Goal: Task Accomplishment & Management: Use online tool/utility

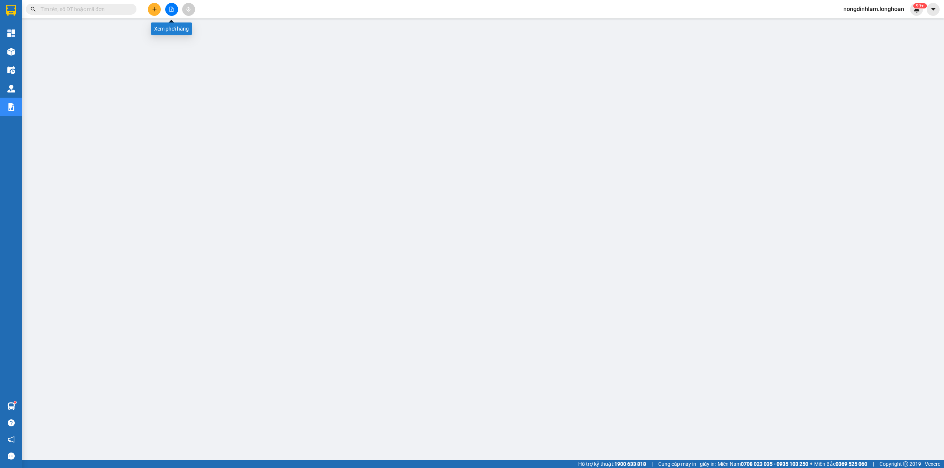
click at [173, 9] on icon "file-add" at bounding box center [171, 9] width 5 height 5
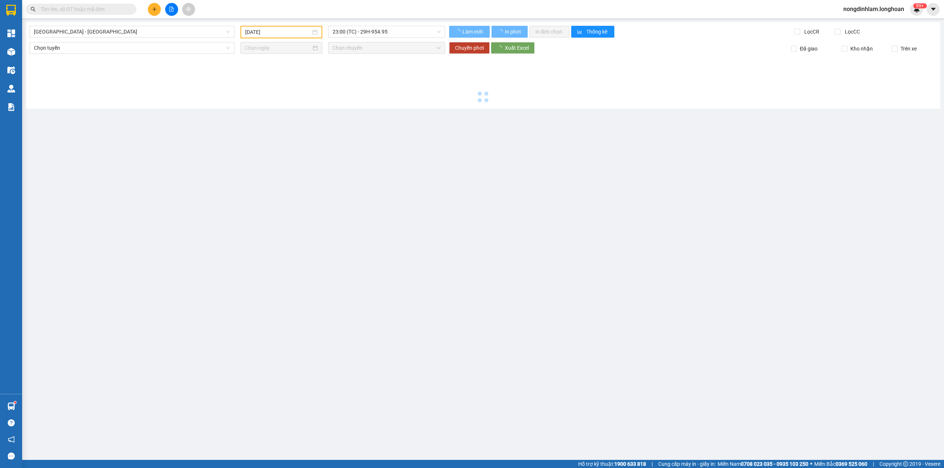
type input "[DATE]"
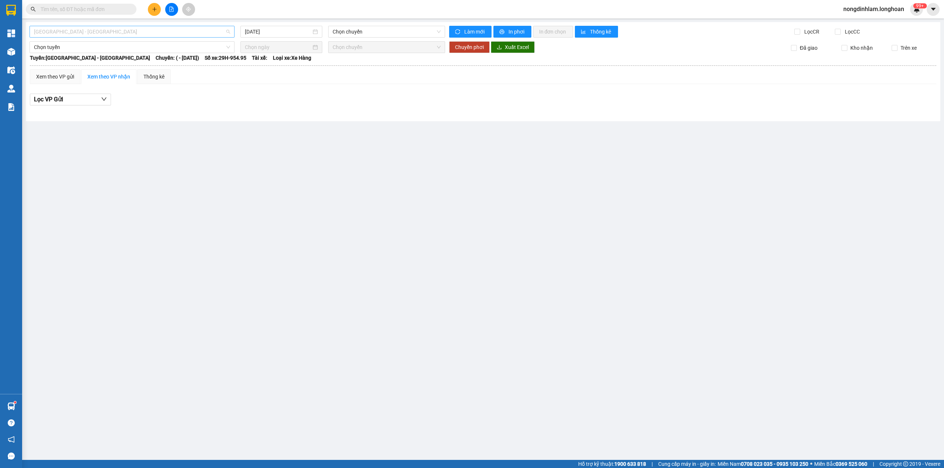
click at [136, 35] on span "[GEOGRAPHIC_DATA] - [GEOGRAPHIC_DATA]" at bounding box center [132, 31] width 196 height 11
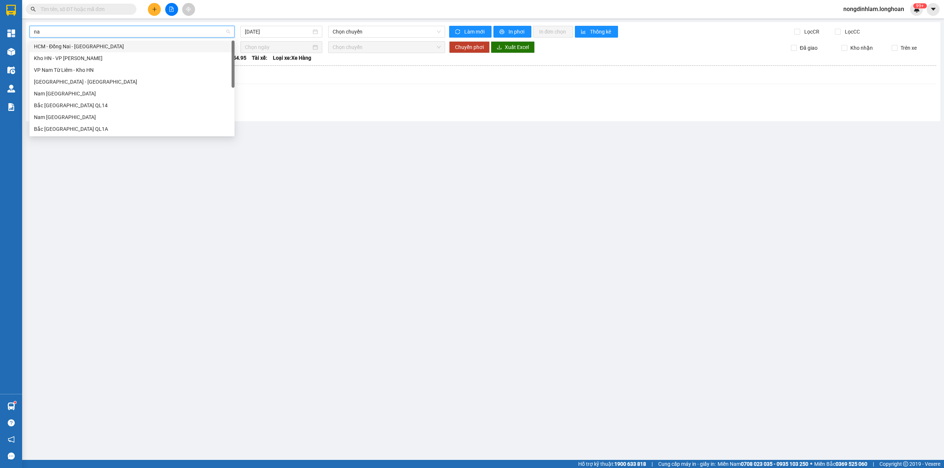
type input "nam"
click at [106, 90] on div "Nam [GEOGRAPHIC_DATA]" at bounding box center [132, 94] width 196 height 8
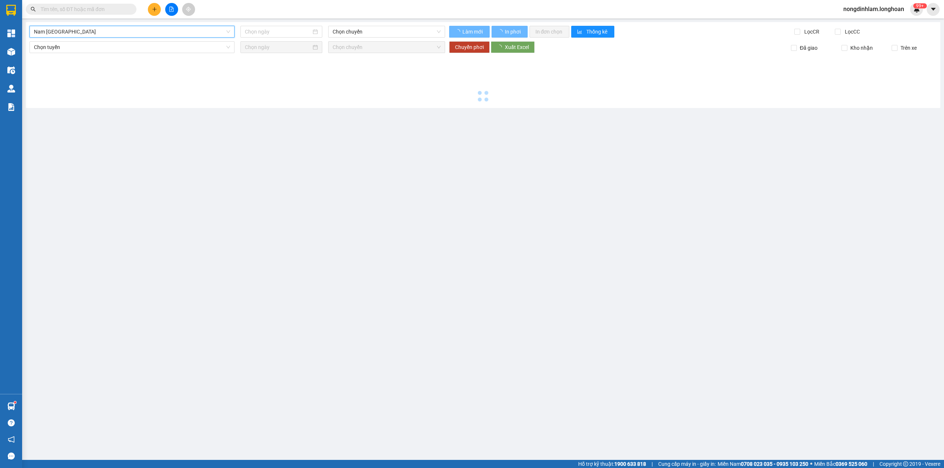
type input "[DATE]"
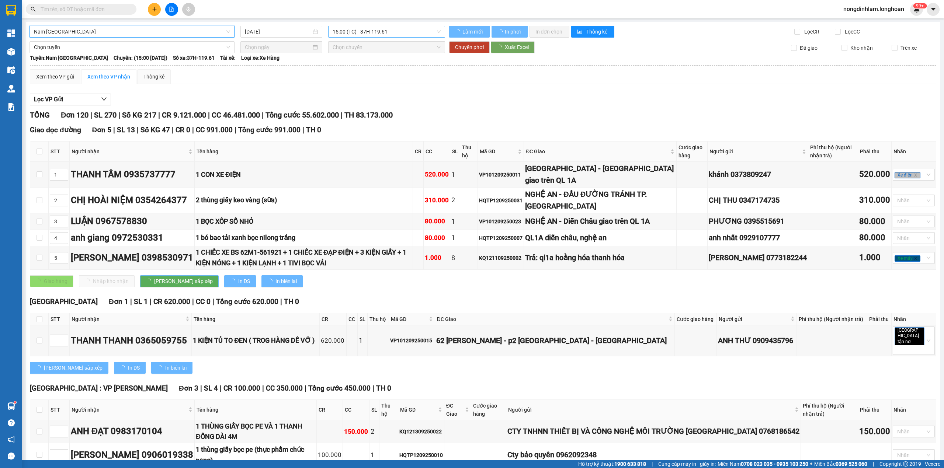
click at [384, 35] on span "15:00 (TC) - 37H-119.61" at bounding box center [387, 31] width 108 height 11
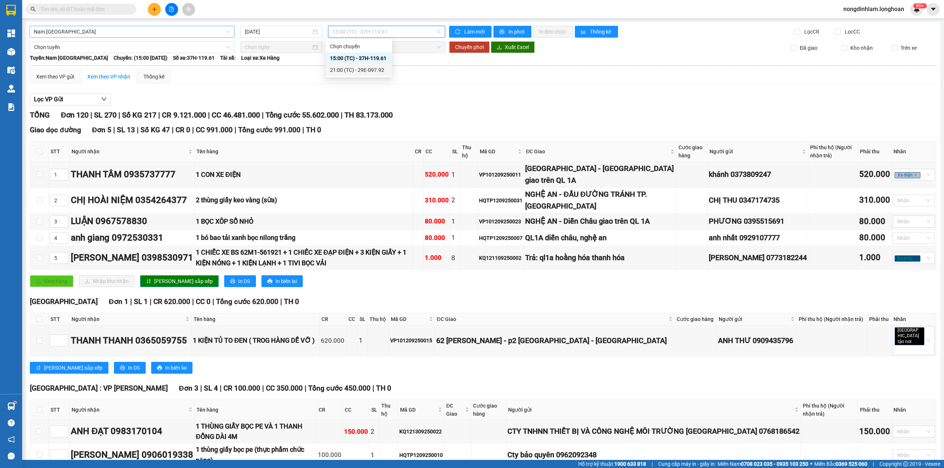
click at [377, 71] on div "21:00 (TC) - 29E-097.92" at bounding box center [359, 70] width 58 height 8
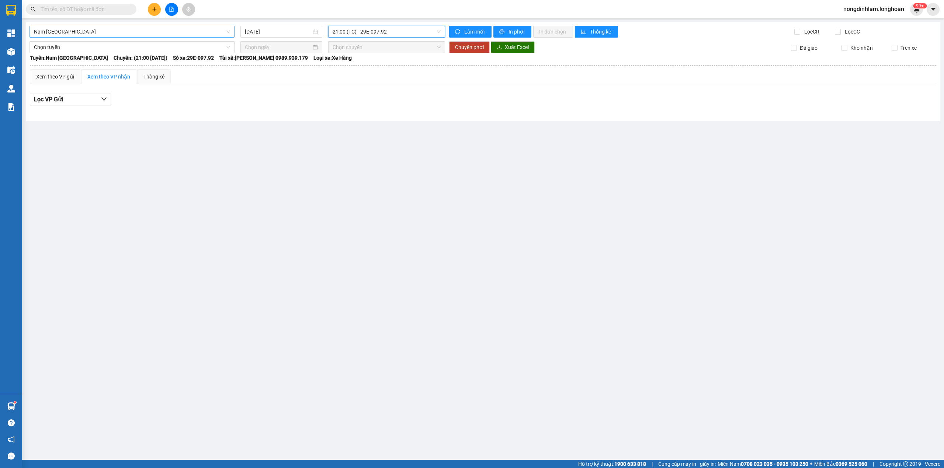
click at [65, 35] on span "Nam [GEOGRAPHIC_DATA]" at bounding box center [132, 31] width 196 height 11
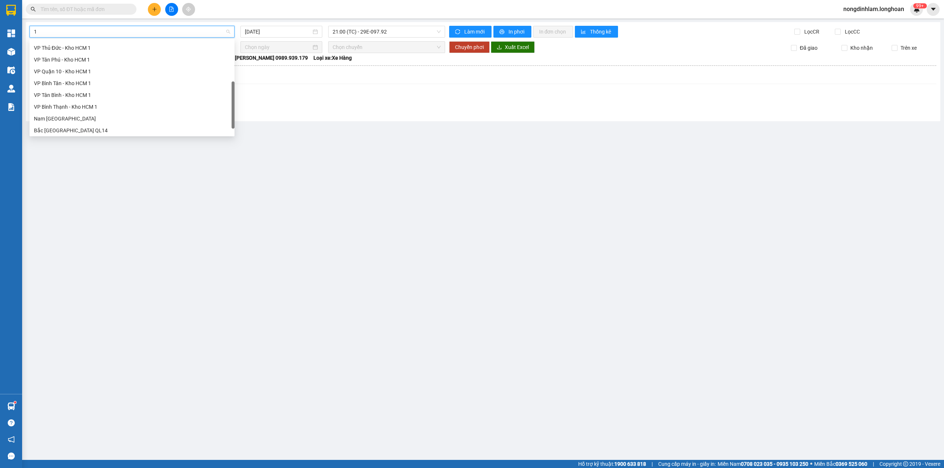
type input "12"
click at [90, 58] on div "VP Quận 12 - Kho HCM 1" at bounding box center [132, 58] width 196 height 8
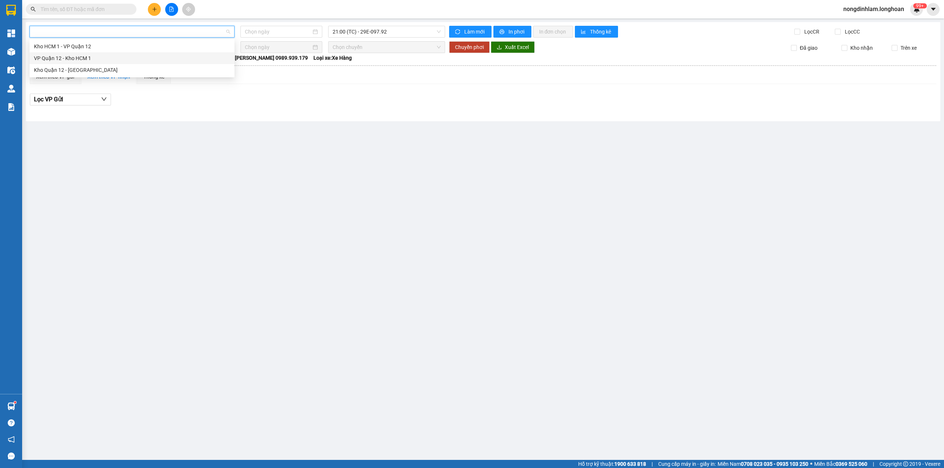
type input "[DATE]"
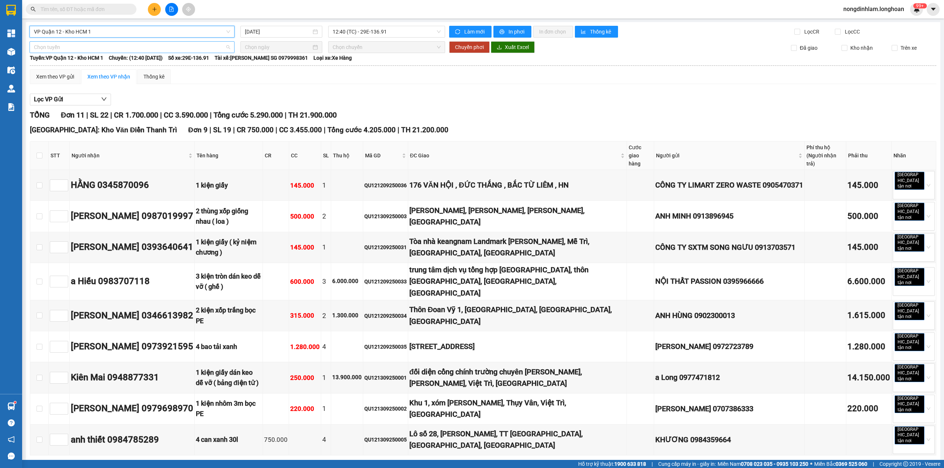
click at [127, 46] on span "Chọn tuyến" at bounding box center [132, 47] width 196 height 11
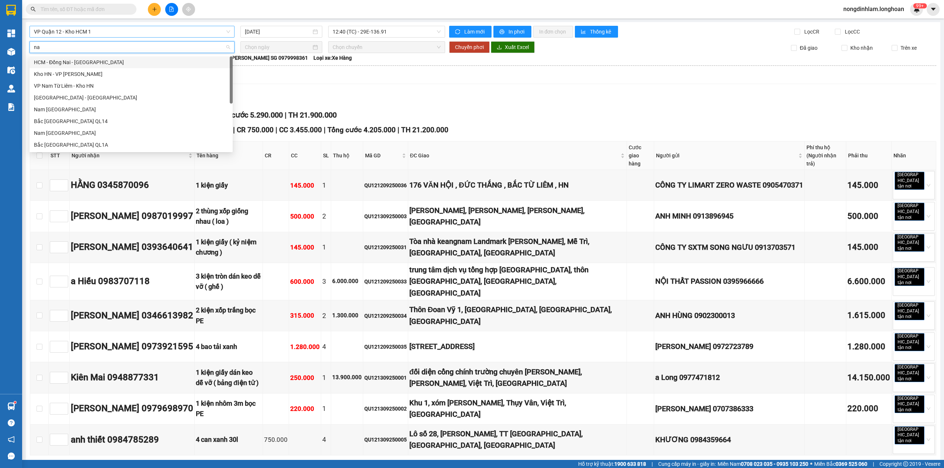
type input "nam"
click at [95, 112] on div "Nam [GEOGRAPHIC_DATA]" at bounding box center [131, 109] width 194 height 8
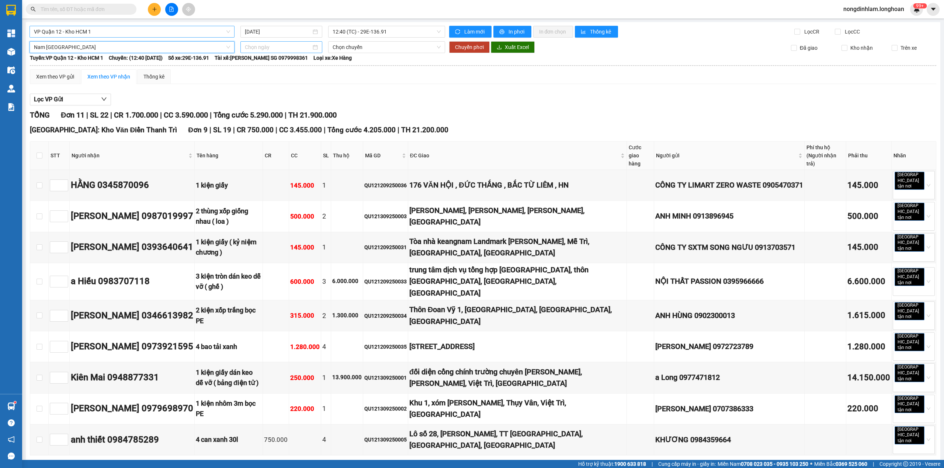
click at [257, 44] on input at bounding box center [278, 47] width 66 height 8
type input "[DATE]"
click at [331, 102] on div "13" at bounding box center [329, 101] width 9 height 9
type input "[DATE]"
click at [365, 50] on span "15:00 (TC) - 37H-119.61" at bounding box center [387, 47] width 108 height 11
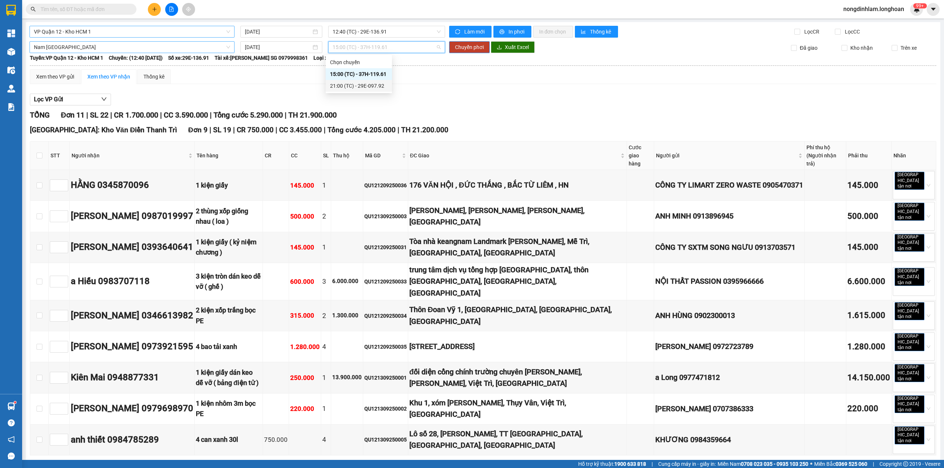
click at [382, 88] on div "21:00 (TC) - 29E-097.92" at bounding box center [359, 86] width 58 height 8
click at [467, 48] on span "Chuyển phơi" at bounding box center [469, 47] width 29 height 8
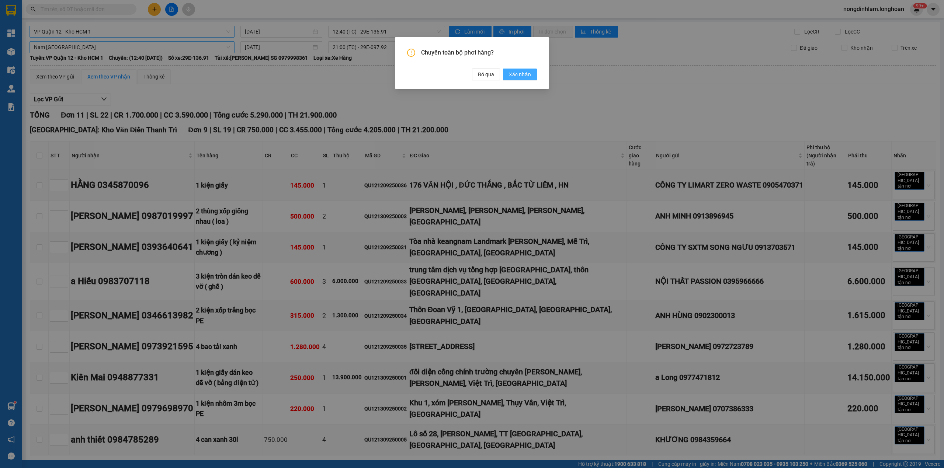
click at [529, 76] on span "Xác nhận" at bounding box center [520, 74] width 22 height 8
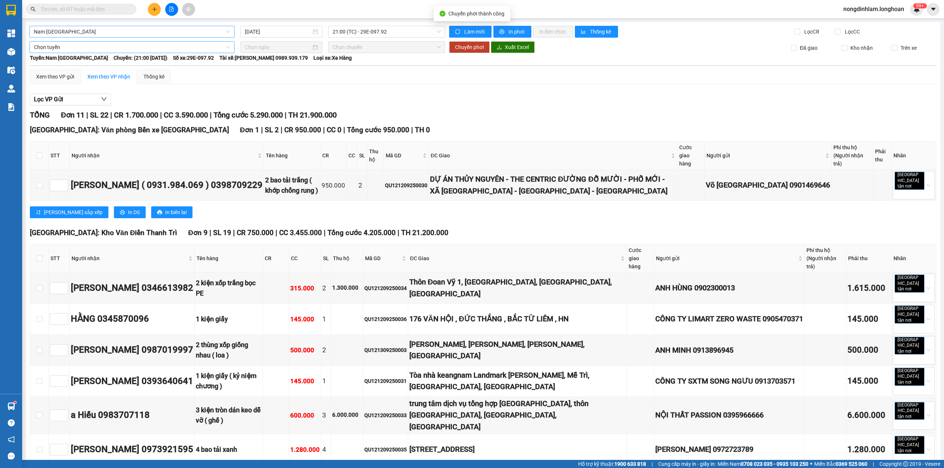
click at [142, 28] on span "Nam [GEOGRAPHIC_DATA]" at bounding box center [132, 31] width 196 height 11
type input "thủ"
click at [104, 58] on div "VP Thủ Đức - Kho HCM 1" at bounding box center [131, 58] width 194 height 8
type input "[DATE]"
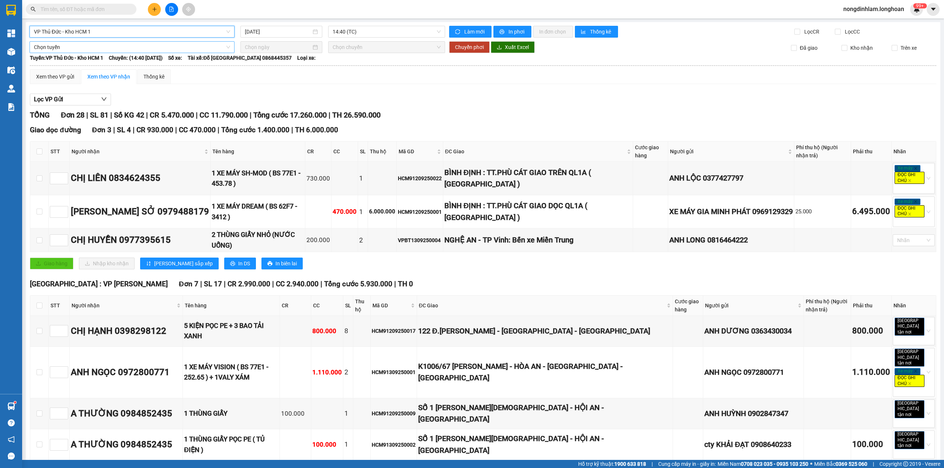
click at [120, 46] on span "Chọn tuyến" at bounding box center [132, 47] width 196 height 11
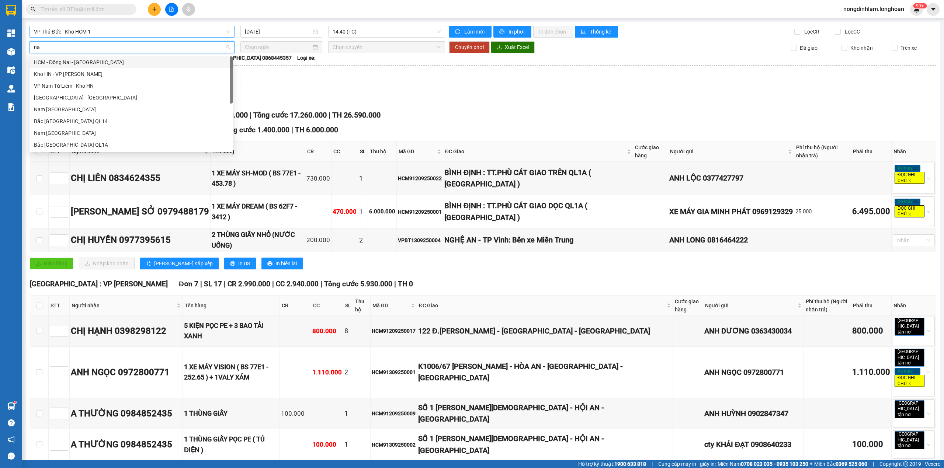
type input "nam"
click at [64, 112] on div "Nam [GEOGRAPHIC_DATA]" at bounding box center [131, 109] width 194 height 8
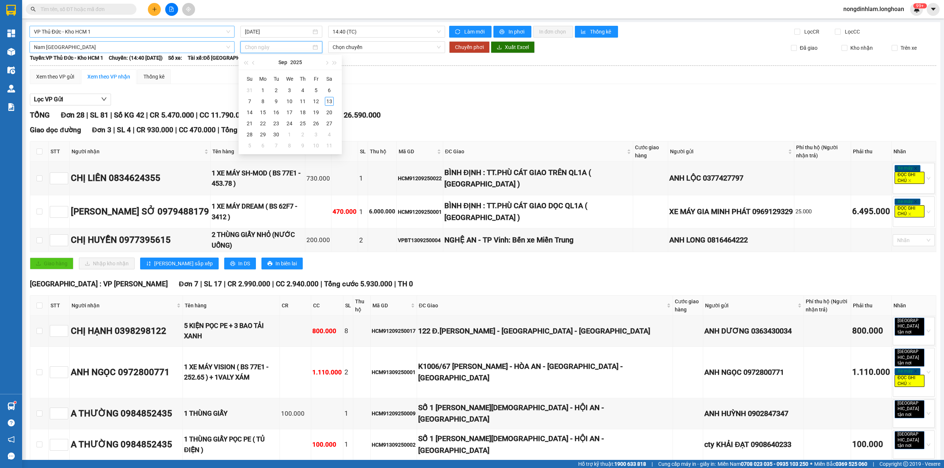
click at [260, 49] on input at bounding box center [278, 47] width 66 height 8
type input "[DATE]"
click at [330, 100] on div "13" at bounding box center [329, 101] width 9 height 9
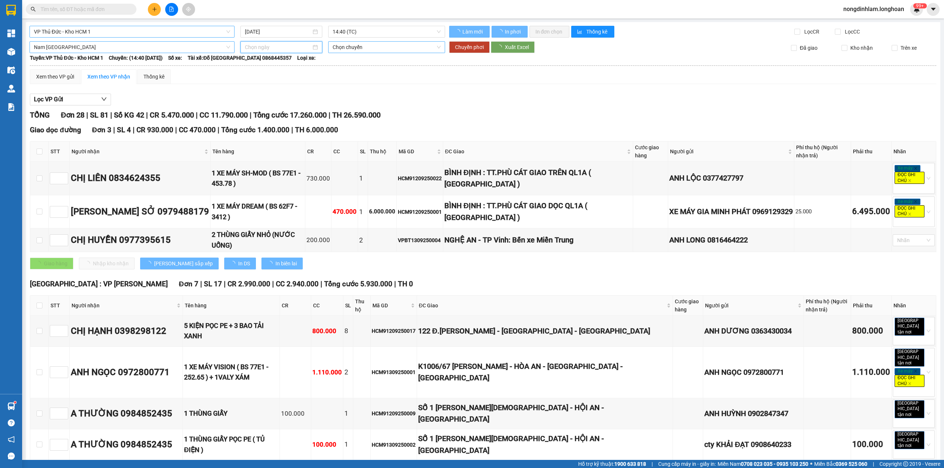
type input "[DATE]"
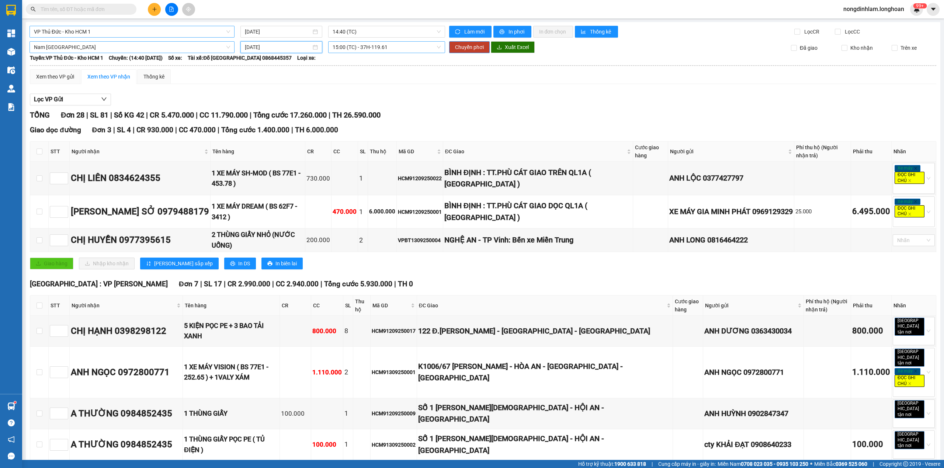
click at [356, 45] on span "15:00 (TC) - 37H-119.61" at bounding box center [387, 47] width 108 height 11
click at [369, 87] on div "21:00 (TC) - 29E-097.92" at bounding box center [359, 86] width 58 height 8
click at [462, 44] on span "Chuyển phơi" at bounding box center [469, 47] width 29 height 8
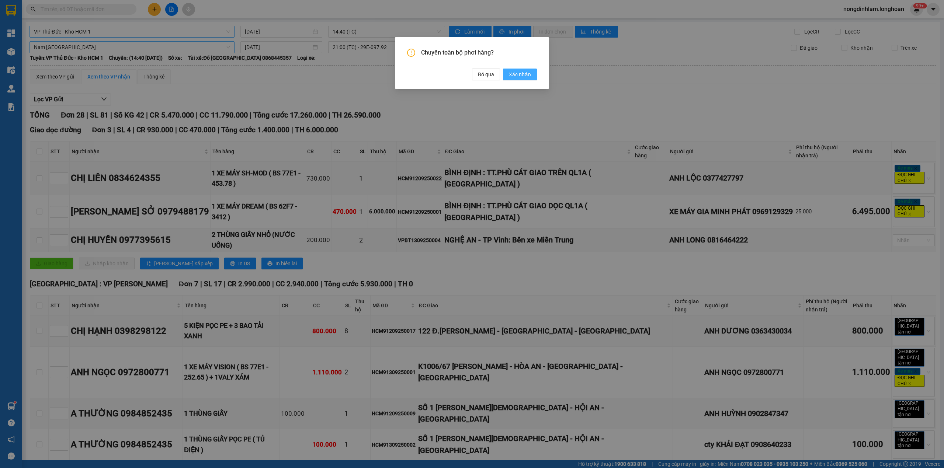
click at [512, 74] on span "Xác nhận" at bounding box center [520, 74] width 22 height 8
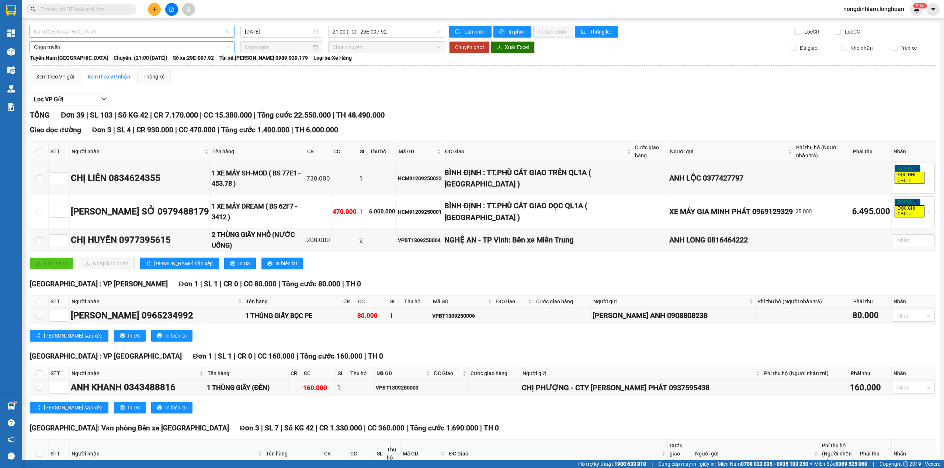
click at [114, 35] on span "Nam [GEOGRAPHIC_DATA]" at bounding box center [132, 31] width 196 height 11
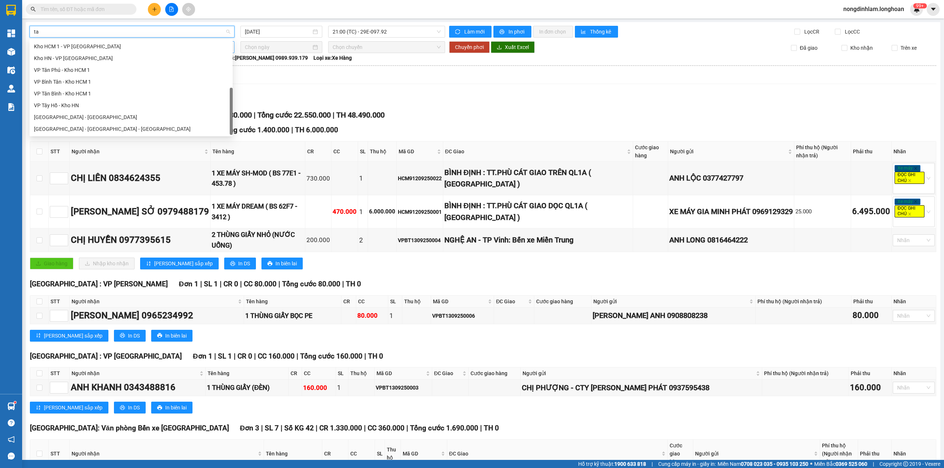
scroll to position [12, 0]
type input "tân"
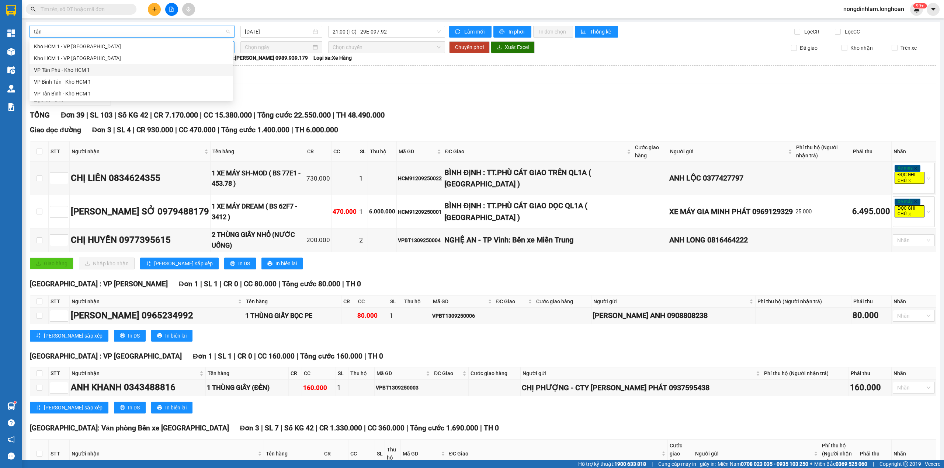
click at [84, 68] on div "VP Tân Phú - Kho HCM 1" at bounding box center [131, 70] width 194 height 8
type input "[DATE]"
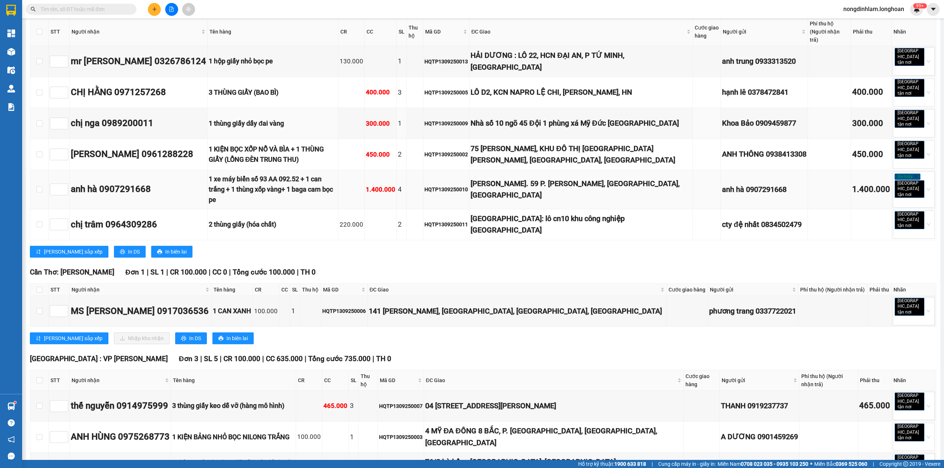
scroll to position [262, 0]
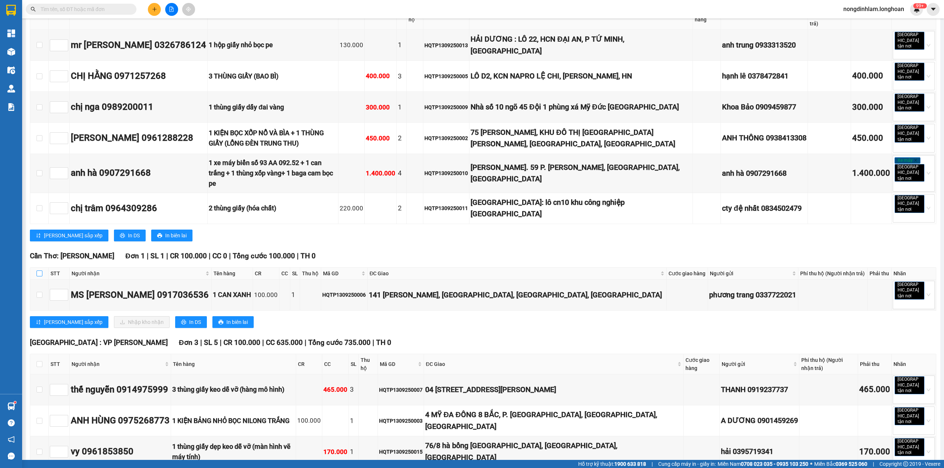
click at [39, 271] on input "checkbox" at bounding box center [40, 274] width 6 height 6
checkbox input "true"
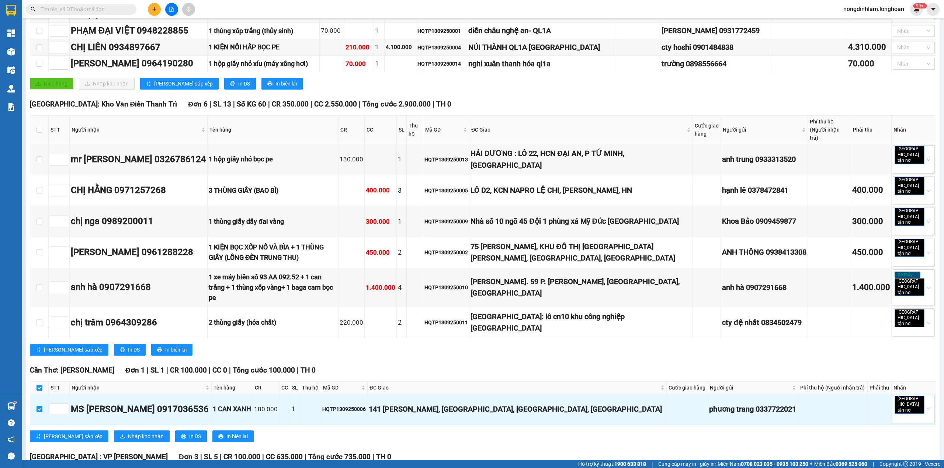
scroll to position [0, 0]
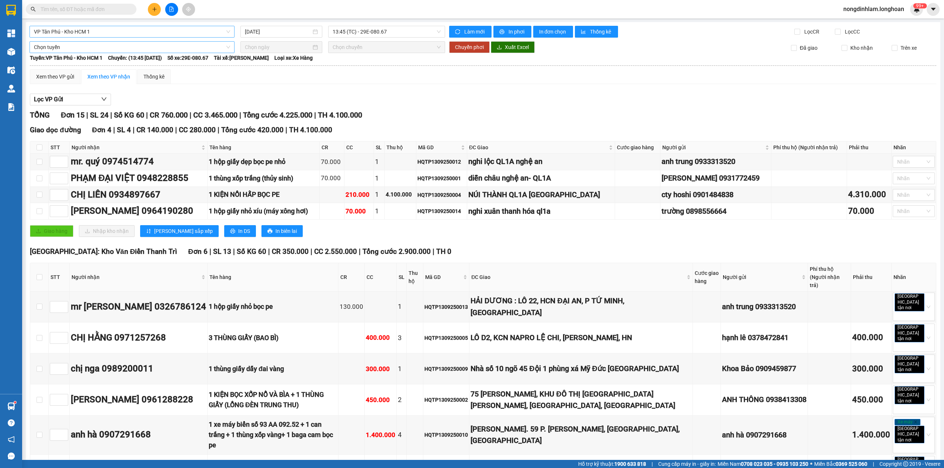
click at [123, 50] on span "Chọn tuyến" at bounding box center [132, 47] width 196 height 11
type input "cần"
click at [97, 83] on div "Kho HCM - Kho Cần Thơ" at bounding box center [131, 86] width 194 height 8
click at [260, 46] on input at bounding box center [278, 47] width 66 height 8
type input "[DATE]"
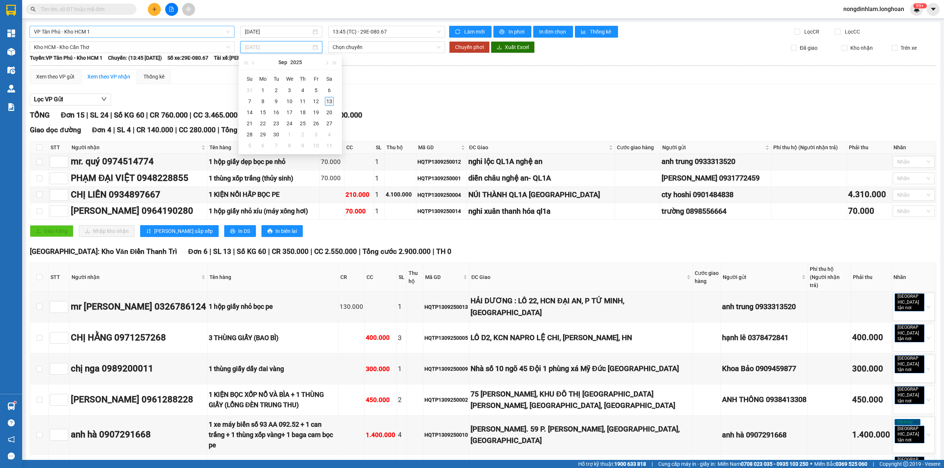
click at [328, 101] on div "13" at bounding box center [329, 101] width 9 height 9
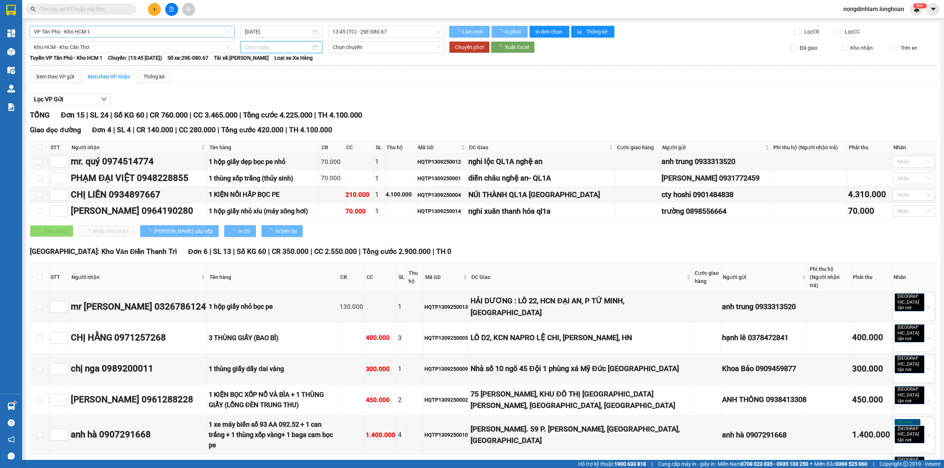
type input "[DATE]"
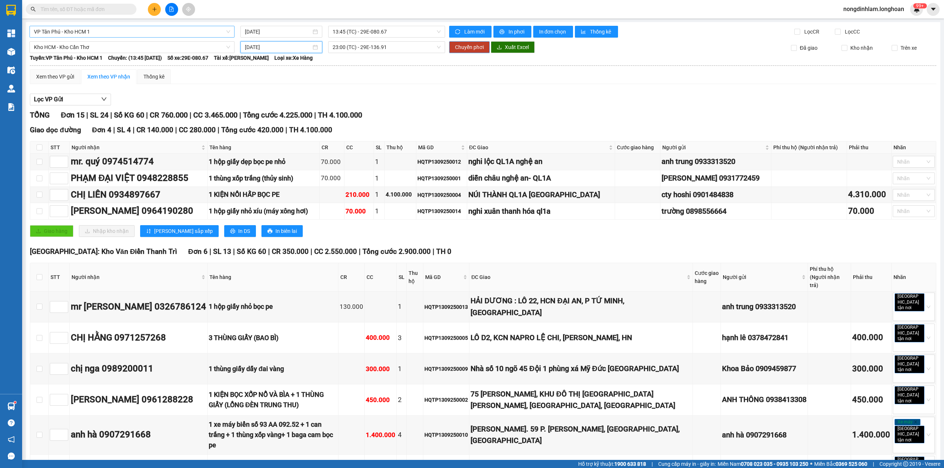
click at [455, 47] on span "Chuyển phơi" at bounding box center [469, 47] width 29 height 8
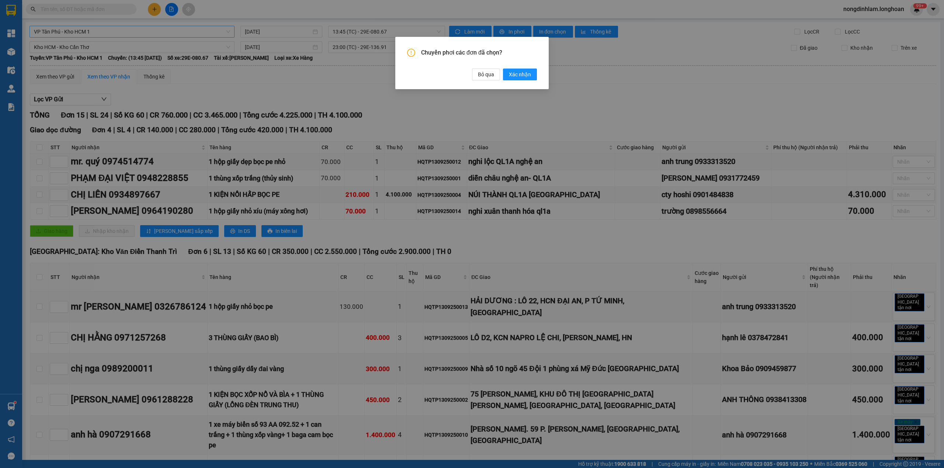
click at [518, 74] on span "Xác nhận" at bounding box center [520, 74] width 22 height 8
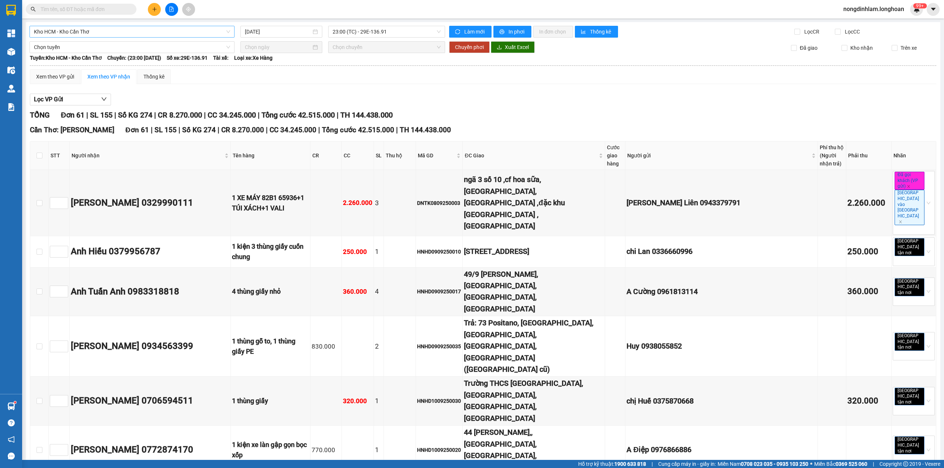
click at [129, 34] on span "Kho HCM - Kho Cần Thơ" at bounding box center [132, 31] width 196 height 11
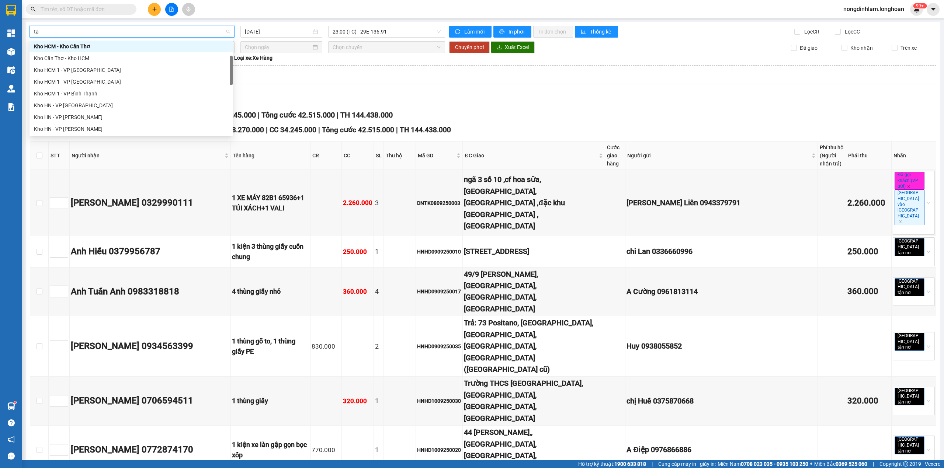
scroll to position [12, 0]
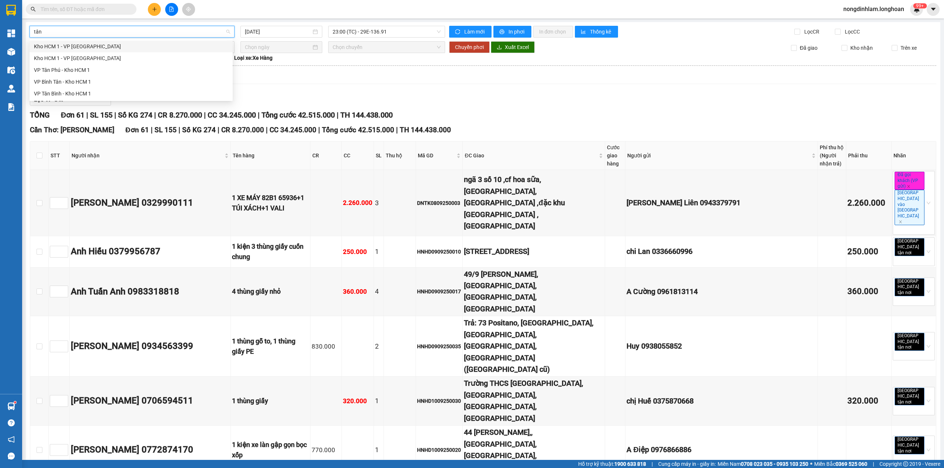
type input "tân"
click at [98, 71] on div "VP Tân Phú - Kho HCM 1" at bounding box center [131, 70] width 194 height 8
type input "[DATE]"
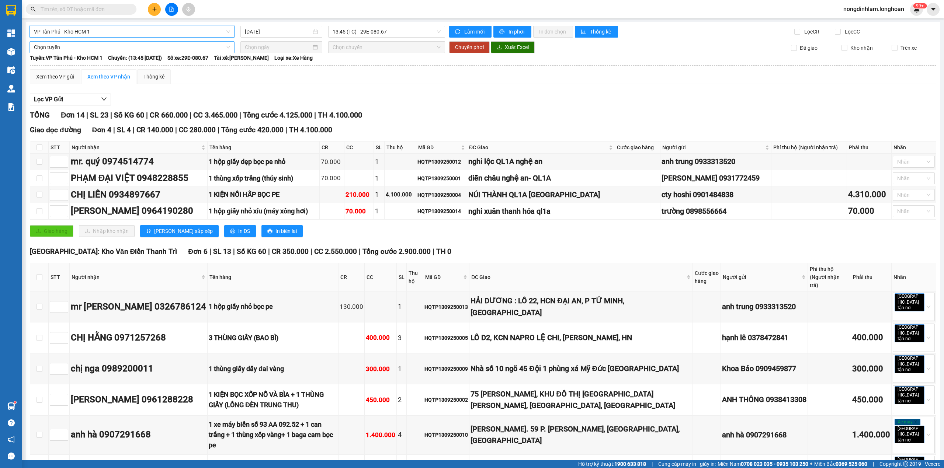
click at [111, 43] on span "Chọn tuyến" at bounding box center [132, 47] width 196 height 11
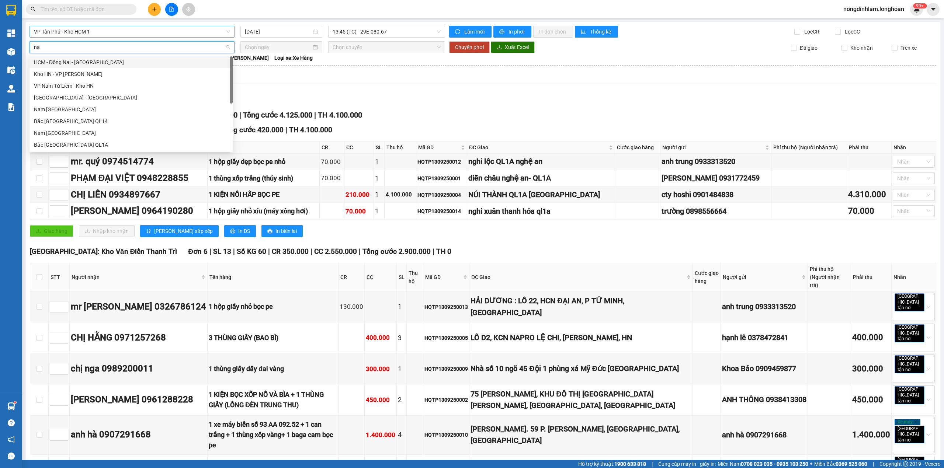
type input "nam"
click at [77, 111] on div "Nam [GEOGRAPHIC_DATA]" at bounding box center [131, 109] width 194 height 8
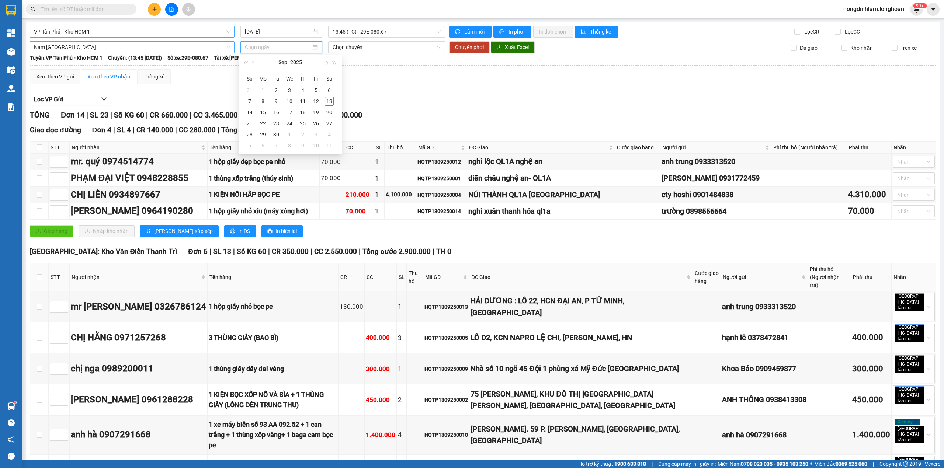
click at [280, 51] on input at bounding box center [278, 47] width 66 height 8
type input "[DATE]"
click at [332, 103] on div "13" at bounding box center [329, 101] width 9 height 9
type input "[DATE]"
click at [374, 48] on span "15:00 (TC) - 37H-119.61" at bounding box center [387, 47] width 108 height 11
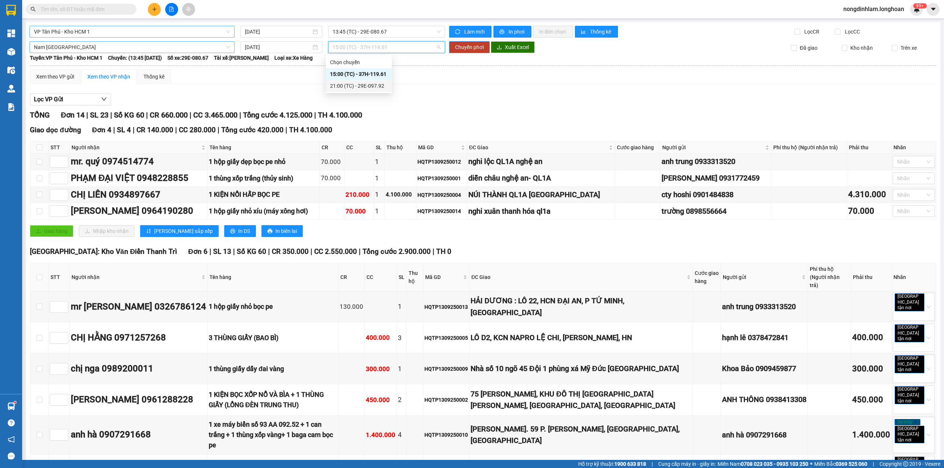
click at [375, 88] on div "21:00 (TC) - 29E-097.92" at bounding box center [359, 86] width 58 height 8
click at [455, 51] on span "Chuyển phơi" at bounding box center [469, 47] width 29 height 8
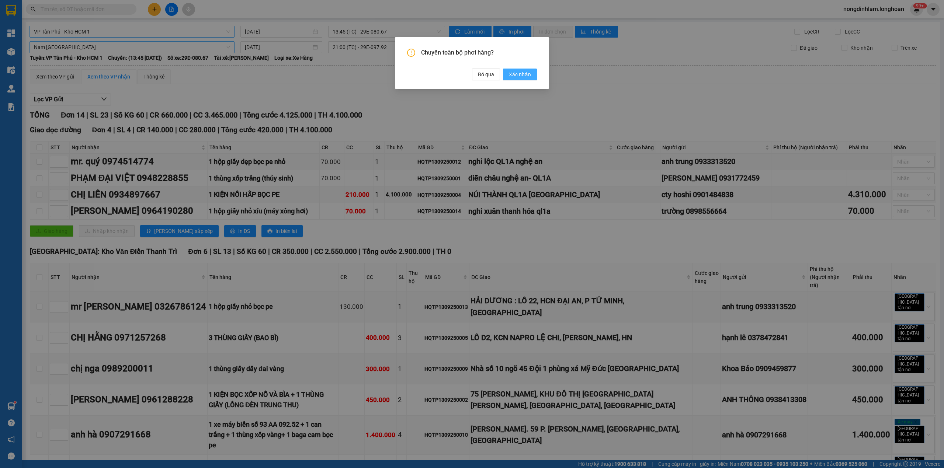
click at [514, 78] on span "Xác nhận" at bounding box center [520, 74] width 22 height 8
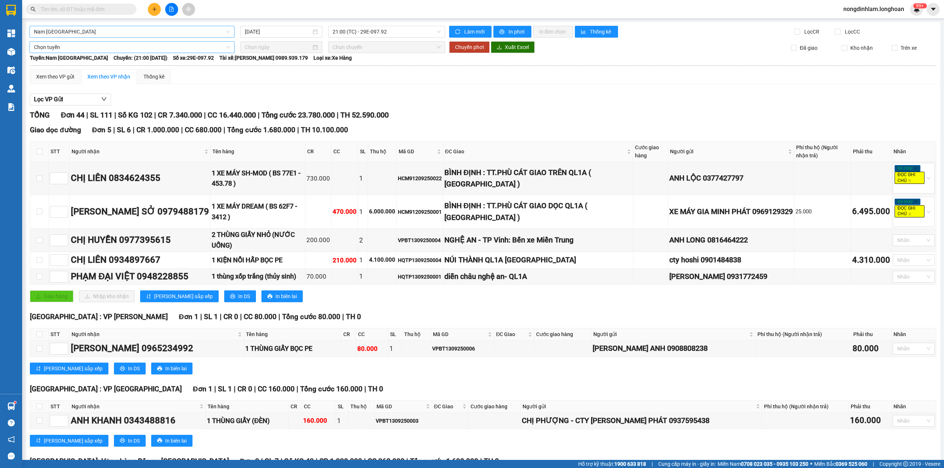
click at [68, 30] on span "Nam [GEOGRAPHIC_DATA]" at bounding box center [132, 31] width 196 height 11
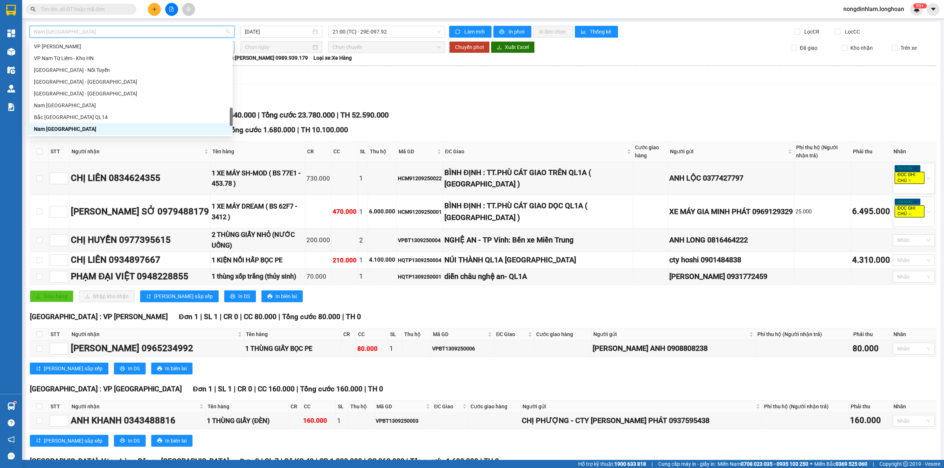
click at [68, 30] on span "Nam [GEOGRAPHIC_DATA]" at bounding box center [132, 31] width 196 height 11
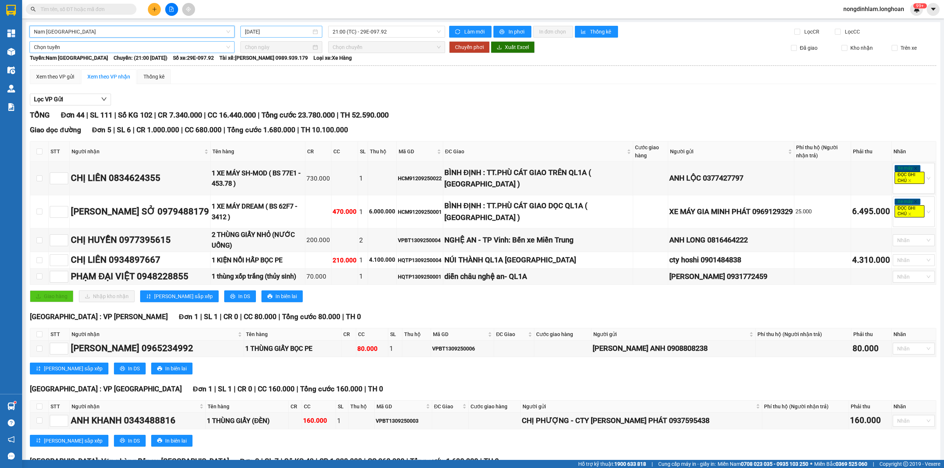
click at [292, 31] on input "[DATE]" at bounding box center [278, 32] width 66 height 8
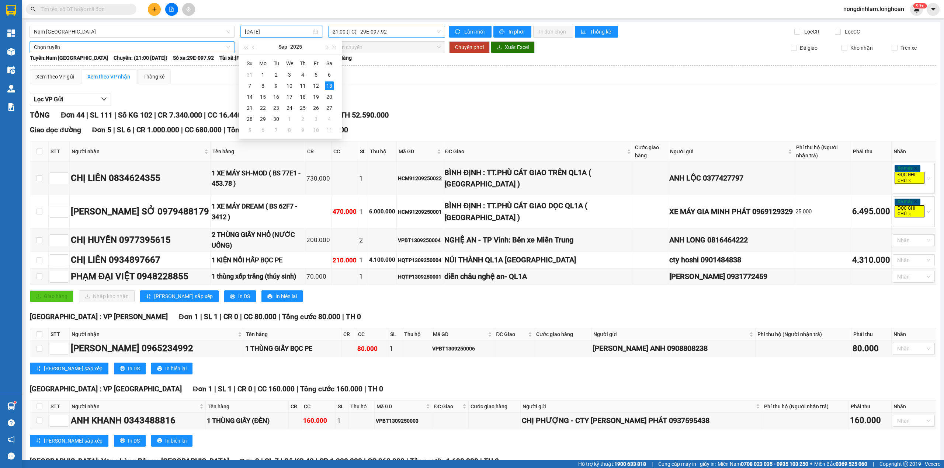
click at [353, 31] on span "21:00 (TC) - 29E-097.92" at bounding box center [387, 31] width 108 height 11
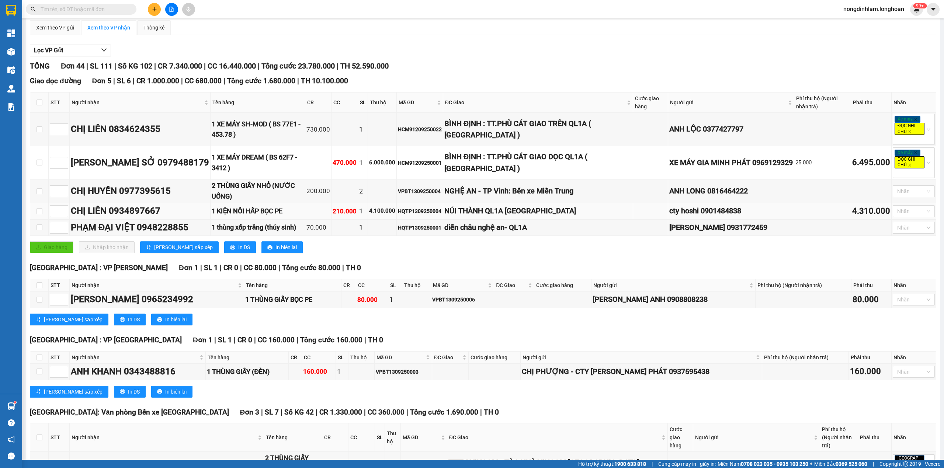
scroll to position [0, 0]
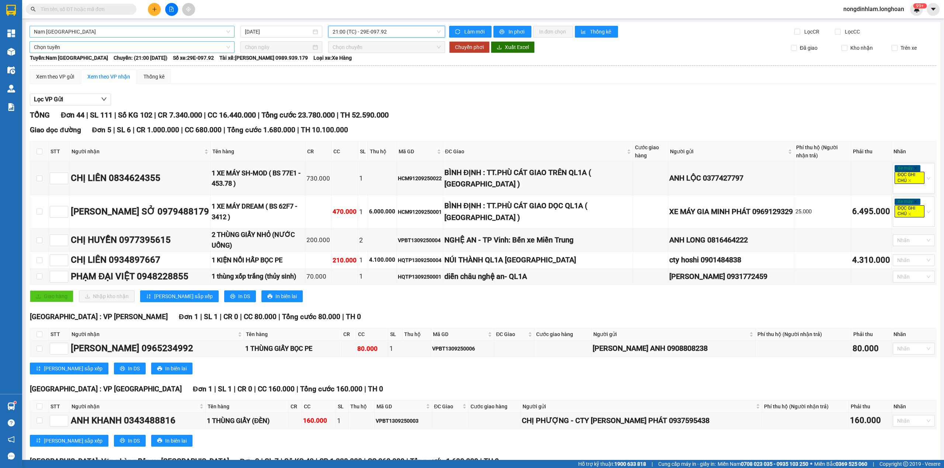
click at [104, 35] on span "Nam [GEOGRAPHIC_DATA]" at bounding box center [132, 31] width 196 height 11
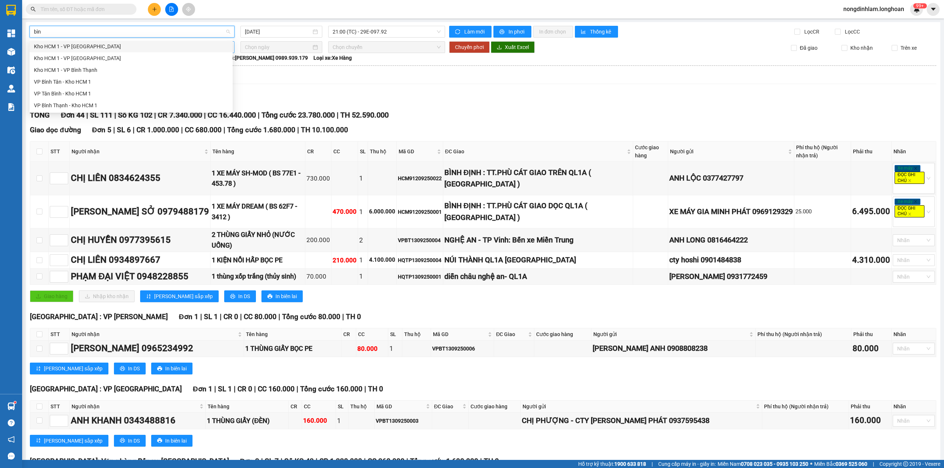
type input "bình"
click at [63, 108] on div "VP Bình Thạnh - Kho HCM 1" at bounding box center [131, 105] width 194 height 8
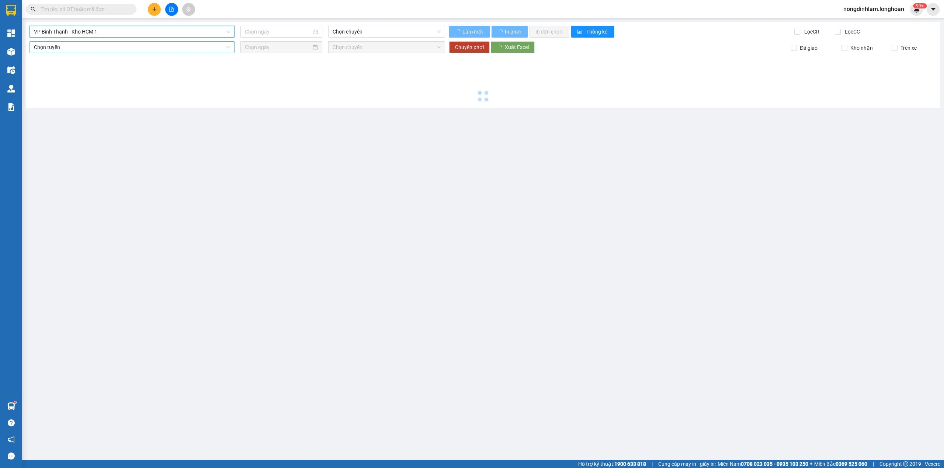
type input "[DATE]"
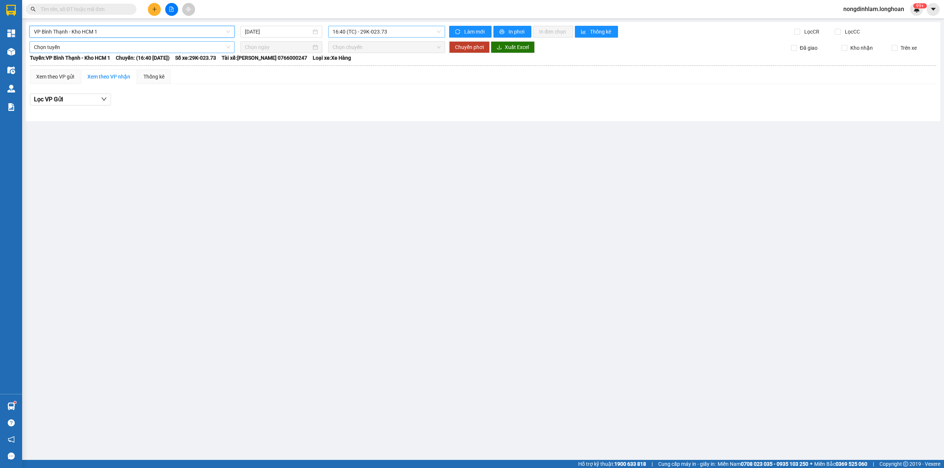
click at [353, 32] on span "16:40 (TC) - 29K-023.73" at bounding box center [387, 31] width 108 height 11
click at [356, 32] on span "16:40 (TC) - 29K-023.73" at bounding box center [387, 31] width 108 height 11
click at [74, 33] on span "VP Bình Thạnh - Kho HCM 1" at bounding box center [132, 31] width 196 height 11
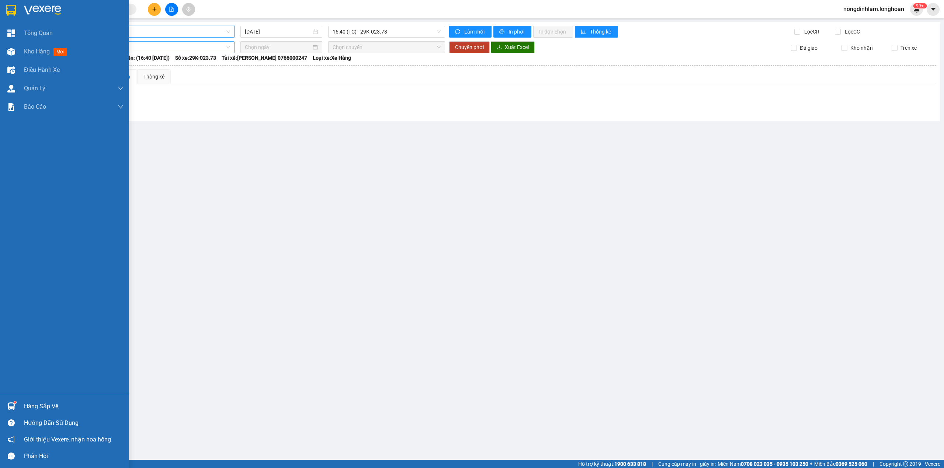
click at [11, 12] on img at bounding box center [11, 10] width 10 height 11
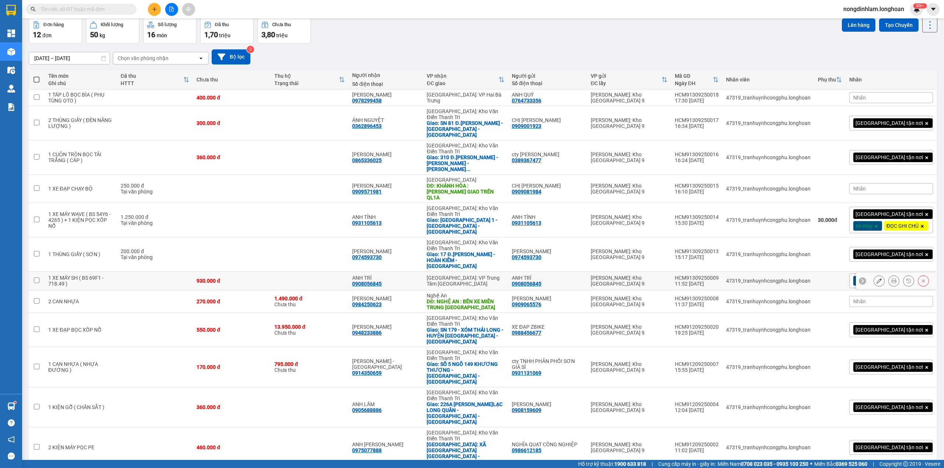
scroll to position [18, 0]
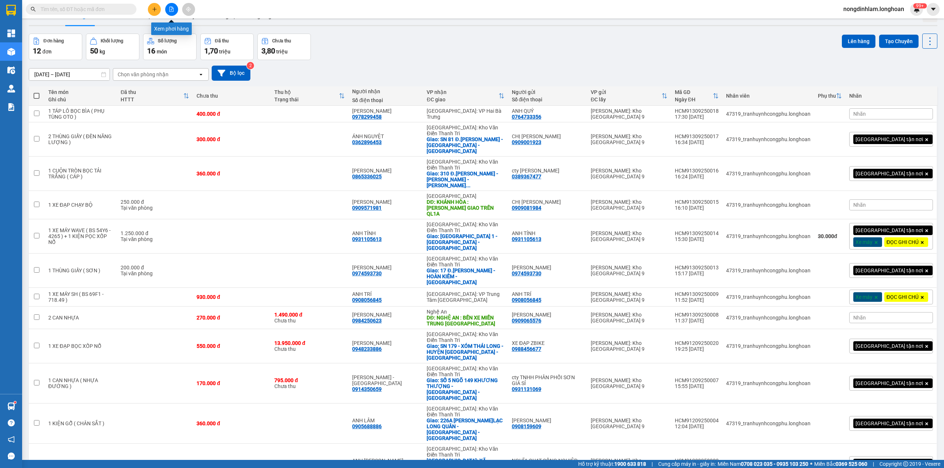
click at [170, 14] on button at bounding box center [171, 9] width 13 height 13
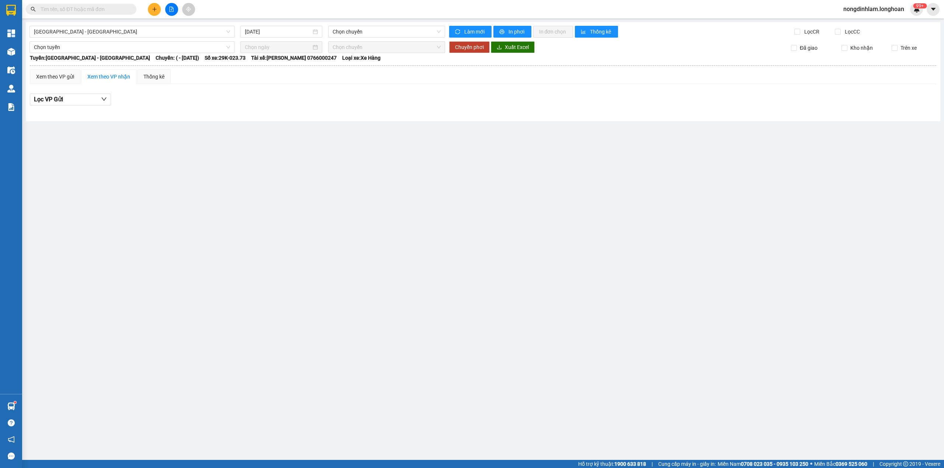
click at [134, 38] on div "[GEOGRAPHIC_DATA] - [GEOGRAPHIC_DATA] [DATE] Chọn chuyến Làm mới In phơi In đơn…" at bounding box center [483, 71] width 915 height 99
click at [133, 28] on span "[GEOGRAPHIC_DATA] - [GEOGRAPHIC_DATA]" at bounding box center [132, 31] width 196 height 11
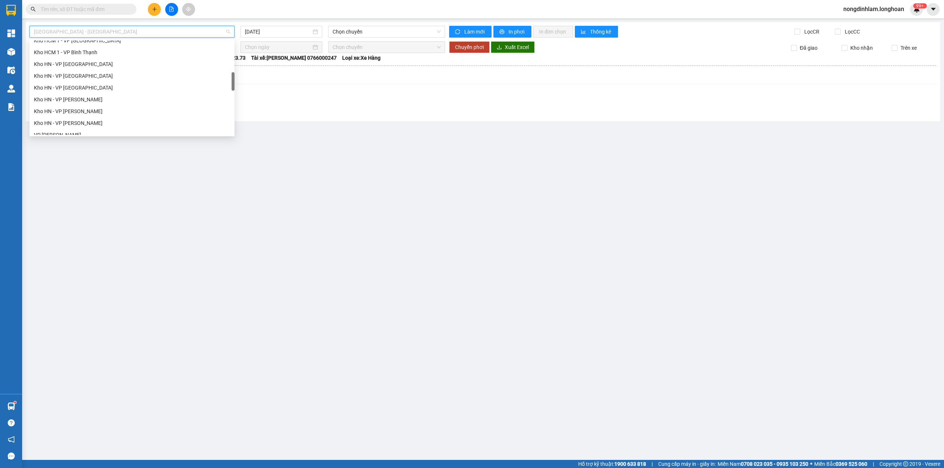
scroll to position [178, 0]
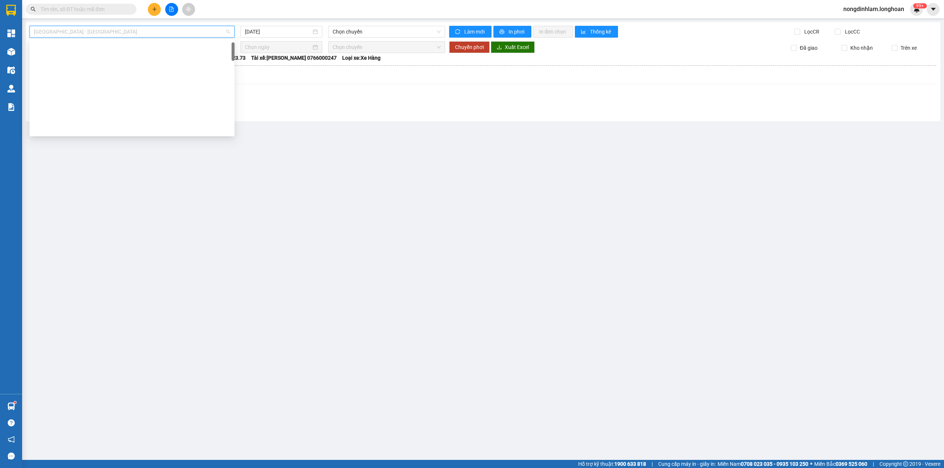
click at [109, 31] on span "[GEOGRAPHIC_DATA] - [GEOGRAPHIC_DATA]" at bounding box center [132, 31] width 196 height 11
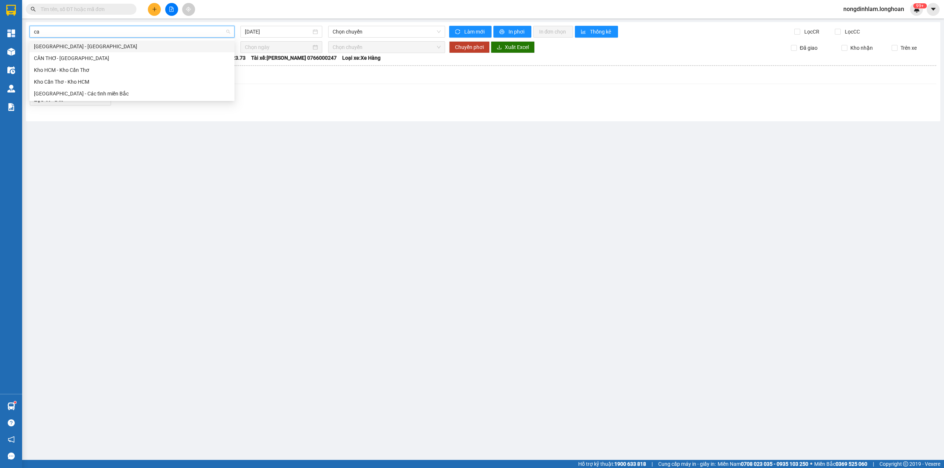
scroll to position [0, 0]
type input "cần"
click at [85, 80] on div "Kho Cần Thơ - Kho HCM" at bounding box center [132, 82] width 196 height 8
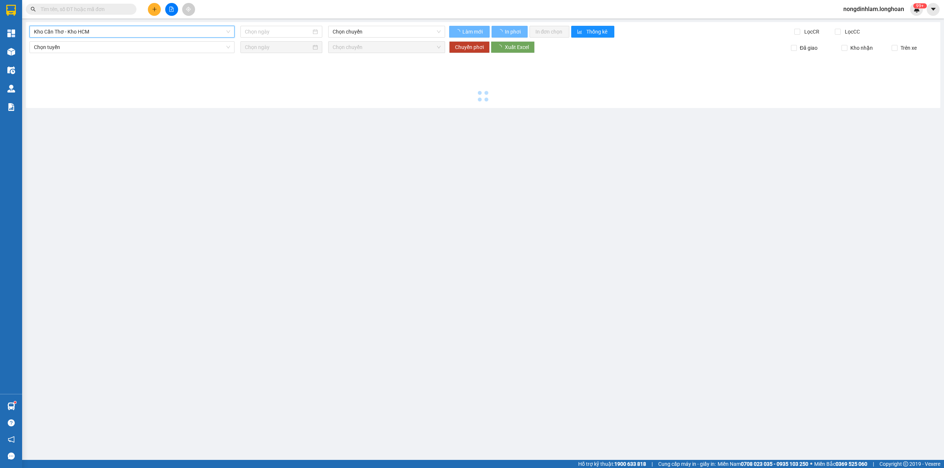
type input "[DATE]"
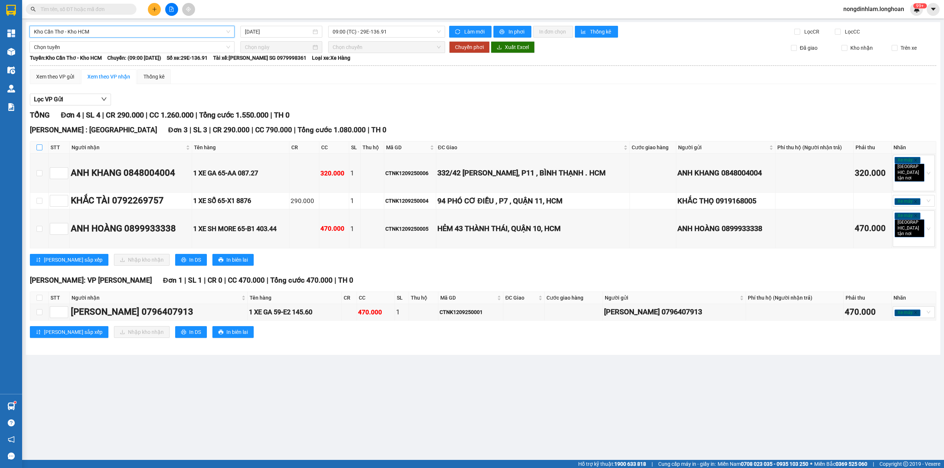
click at [40, 148] on input "checkbox" at bounding box center [40, 148] width 6 height 6
checkbox input "true"
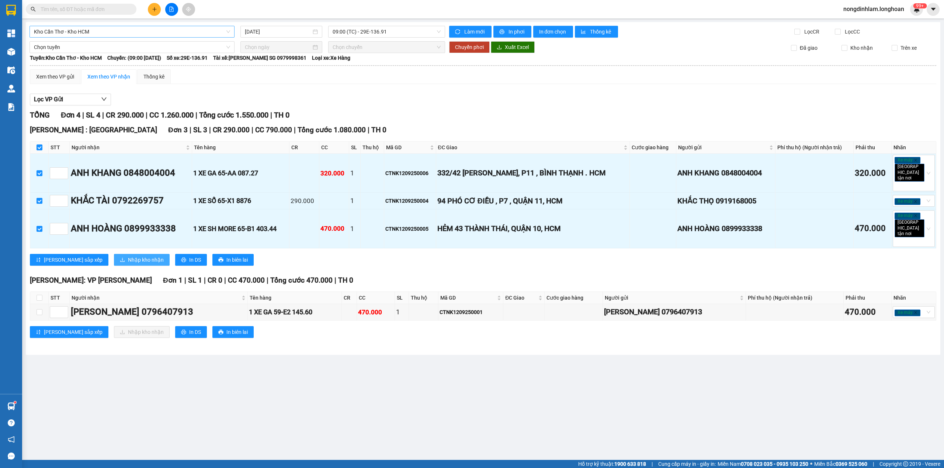
click at [128, 256] on span "Nhập kho nhận" at bounding box center [146, 260] width 36 height 8
click at [348, 30] on span "09:00 (TC) - 29E-136.91" at bounding box center [387, 31] width 108 height 11
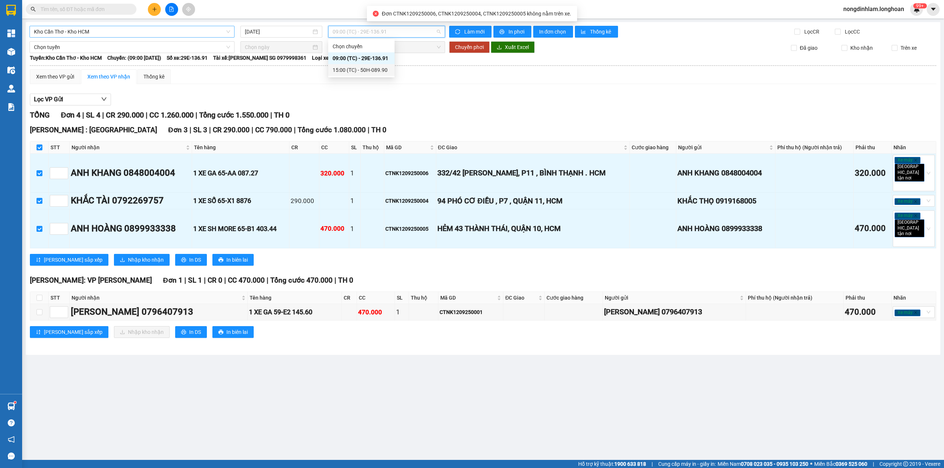
click at [384, 73] on div "15:00 (TC) - 50H-089.90" at bounding box center [362, 70] width 58 height 8
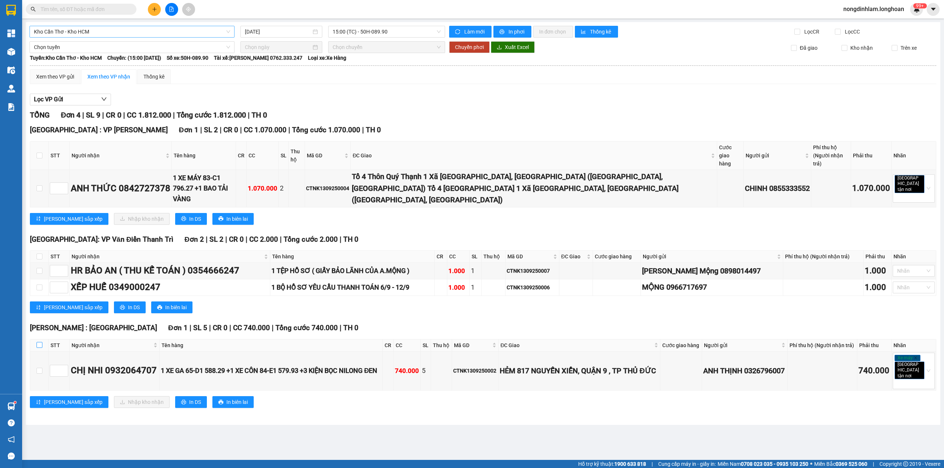
click at [39, 342] on input "checkbox" at bounding box center [40, 345] width 6 height 6
checkbox input "true"
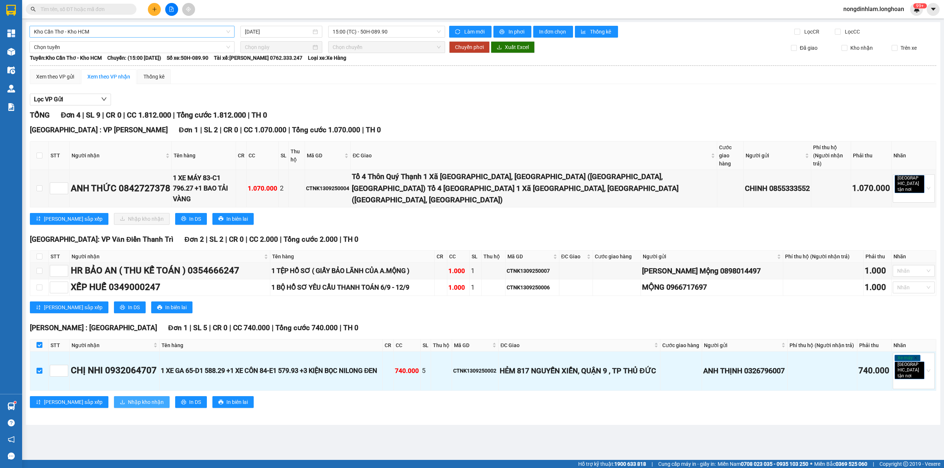
click at [114, 396] on button "Nhập kho nhận" at bounding box center [142, 402] width 56 height 12
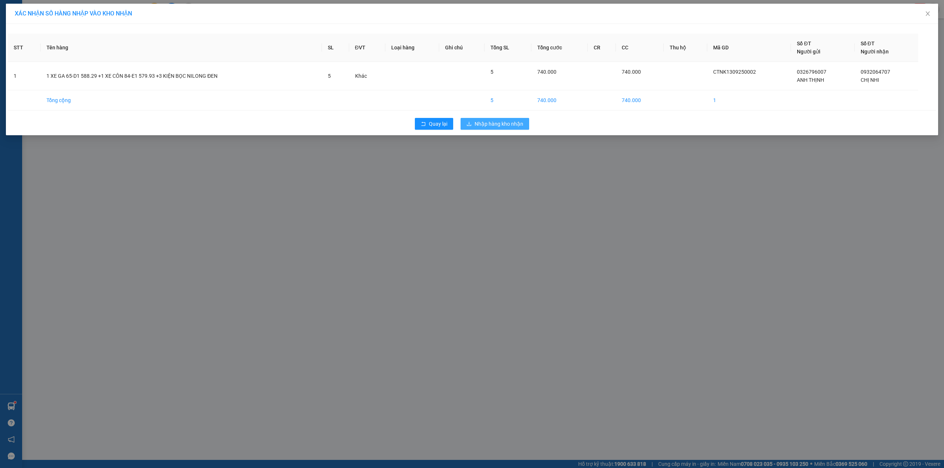
click at [508, 120] on span "Nhập hàng kho nhận" at bounding box center [499, 124] width 49 height 8
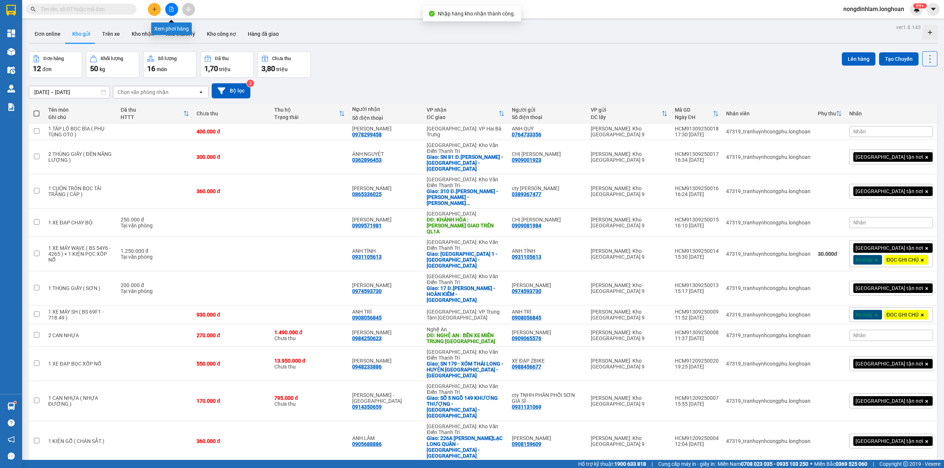
click at [171, 8] on icon "file-add" at bounding box center [171, 9] width 5 height 5
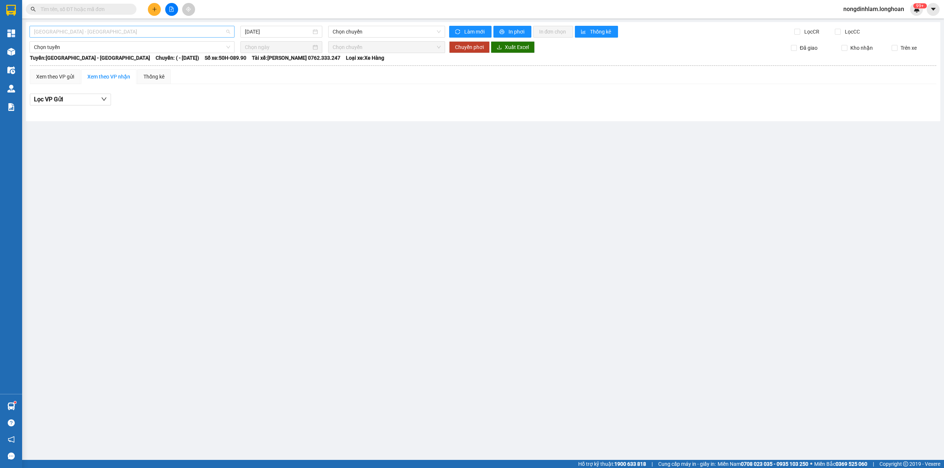
click at [91, 34] on span "[GEOGRAPHIC_DATA] - [GEOGRAPHIC_DATA]" at bounding box center [132, 31] width 196 height 11
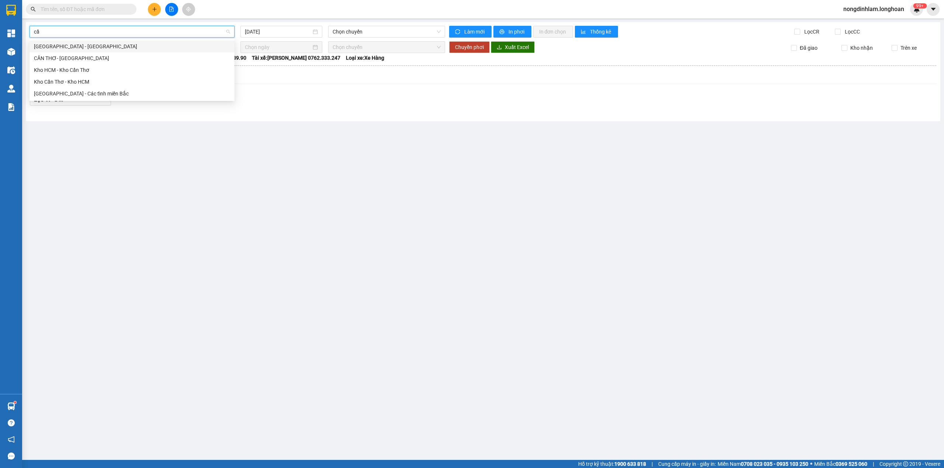
type input "cần"
click at [92, 80] on div "Kho Cần Thơ - Kho HCM" at bounding box center [132, 82] width 196 height 8
type input "[DATE]"
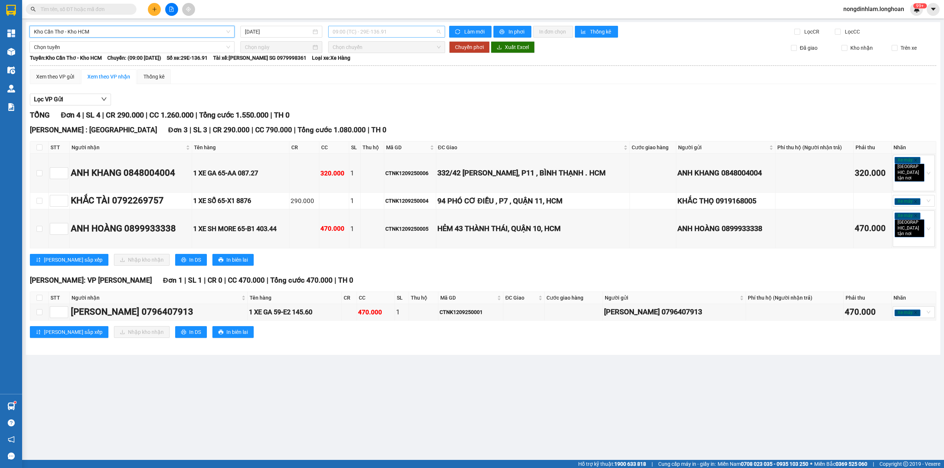
click at [371, 27] on span "09:00 (TC) - 29E-136.91" at bounding box center [387, 31] width 108 height 11
click at [384, 65] on div "15:00 (TC) - 50H-089.90" at bounding box center [361, 70] width 66 height 12
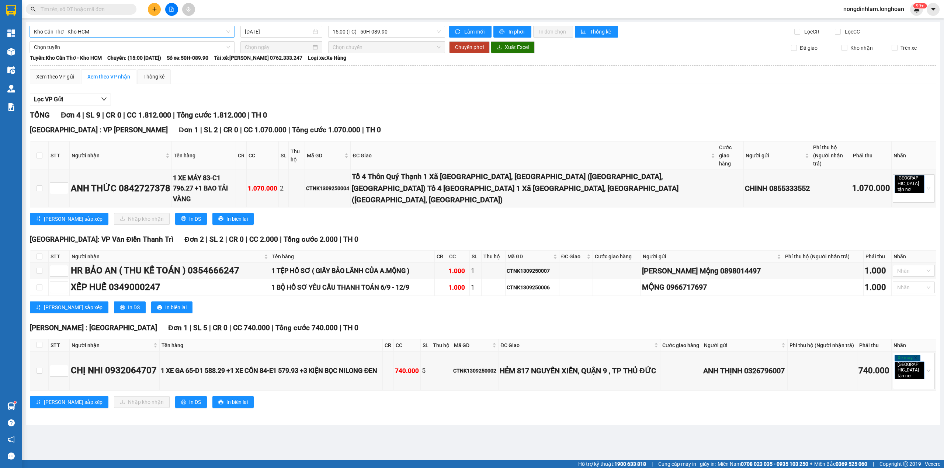
click at [38, 145] on th at bounding box center [39, 156] width 18 height 28
click at [39, 154] on input "checkbox" at bounding box center [40, 156] width 6 height 6
checkbox input "true"
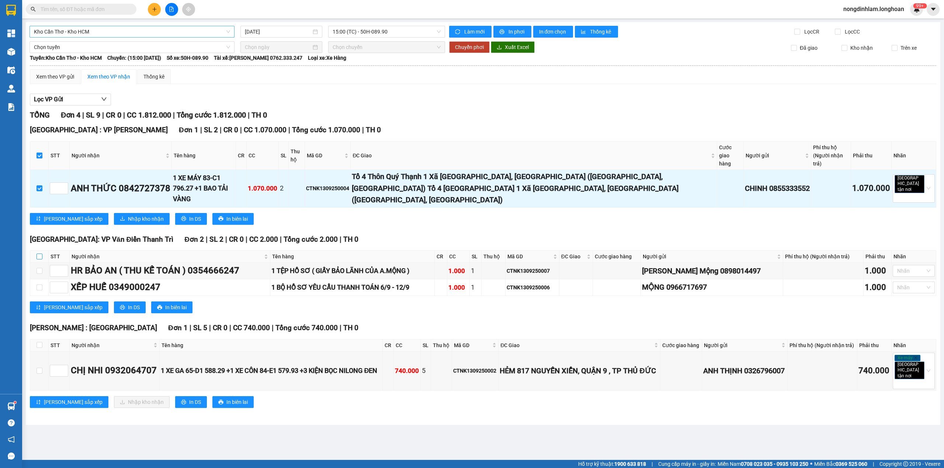
click at [40, 254] on input "checkbox" at bounding box center [40, 257] width 6 height 6
checkbox input "true"
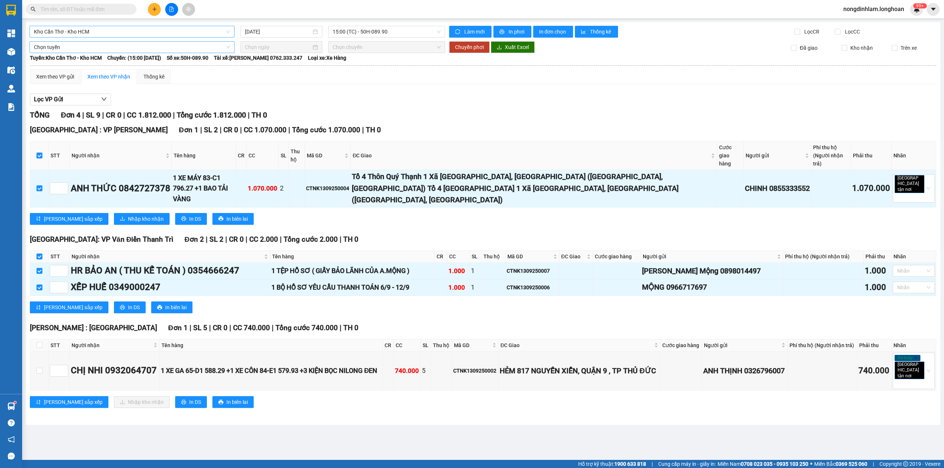
click at [114, 45] on span "Chọn tuyến" at bounding box center [132, 47] width 196 height 11
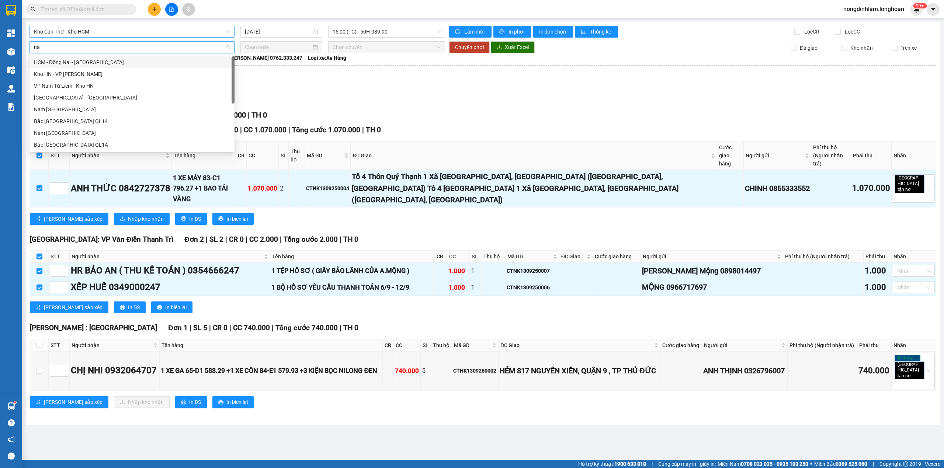
type input "nam"
click at [99, 108] on div "Nam [GEOGRAPHIC_DATA]" at bounding box center [132, 109] width 196 height 8
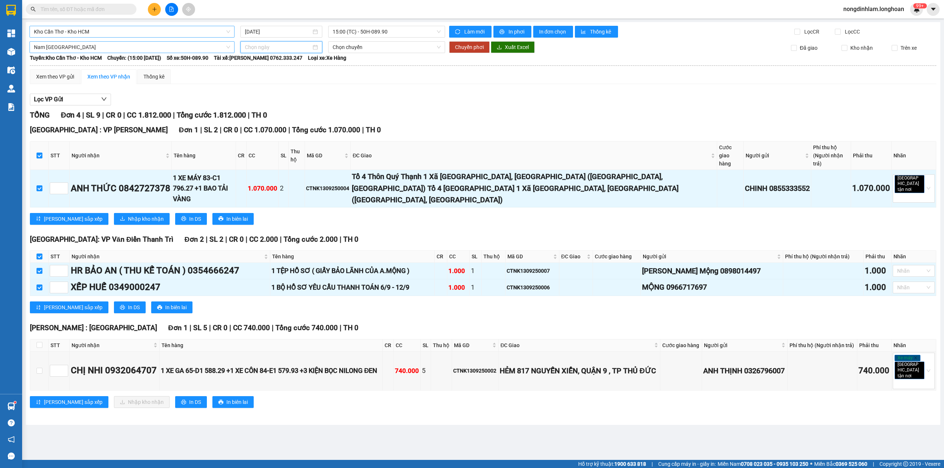
click at [253, 49] on input at bounding box center [278, 47] width 66 height 8
type input "[DATE]"
click at [334, 100] on div "13" at bounding box center [331, 101] width 9 height 9
type input "[DATE]"
click at [376, 51] on span "15:00 (TC) - 37H-119.61" at bounding box center [387, 47] width 108 height 11
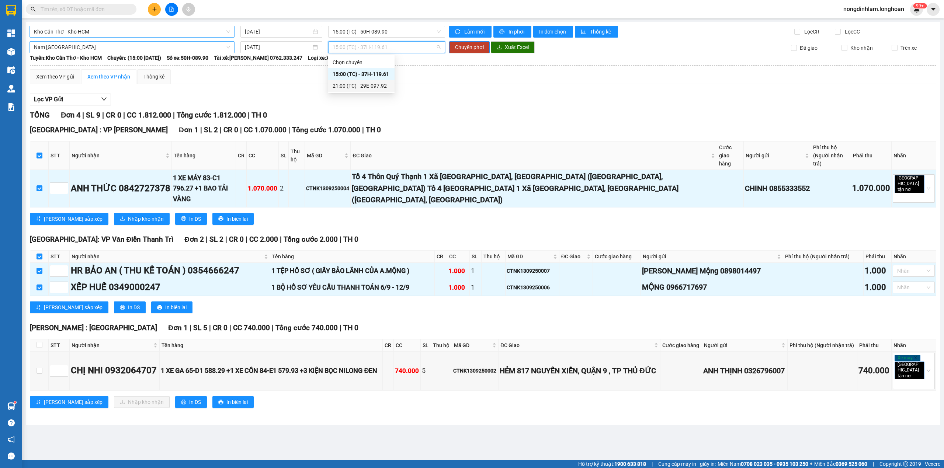
click at [381, 86] on div "21:00 (TC) - 29E-097.92" at bounding box center [362, 86] width 58 height 8
click at [465, 48] on span "Chuyển phơi" at bounding box center [469, 47] width 29 height 8
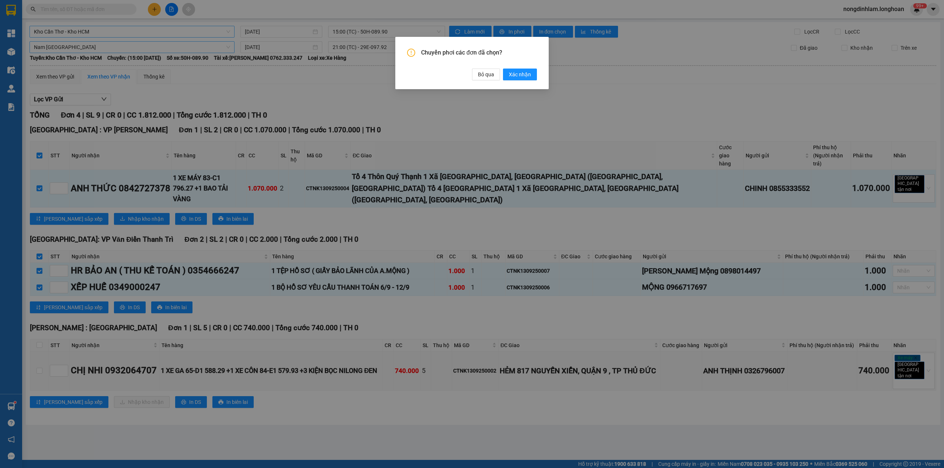
click at [523, 69] on button "Xác nhận" at bounding box center [520, 75] width 34 height 12
